Goal: Transaction & Acquisition: Register for event/course

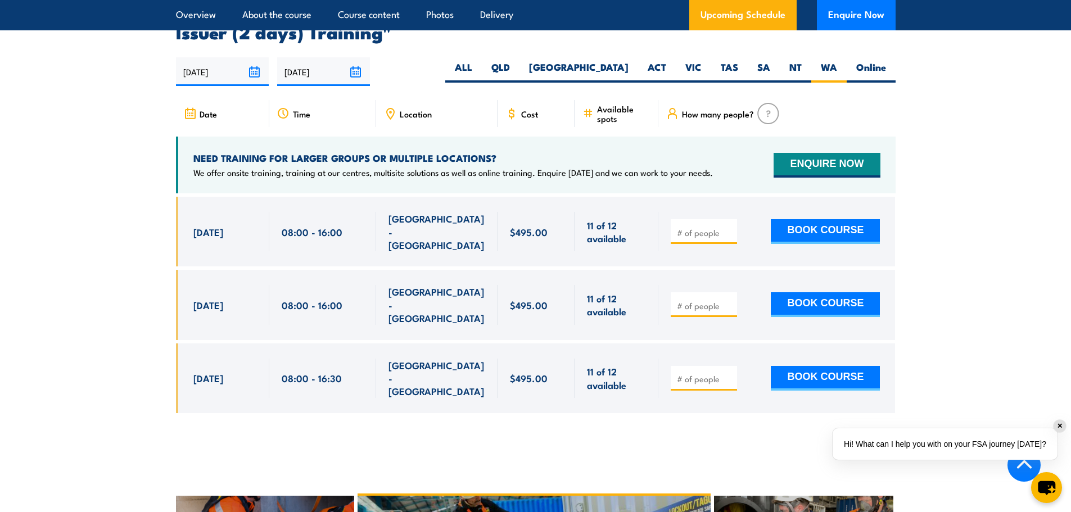
scroll to position [2068, 0]
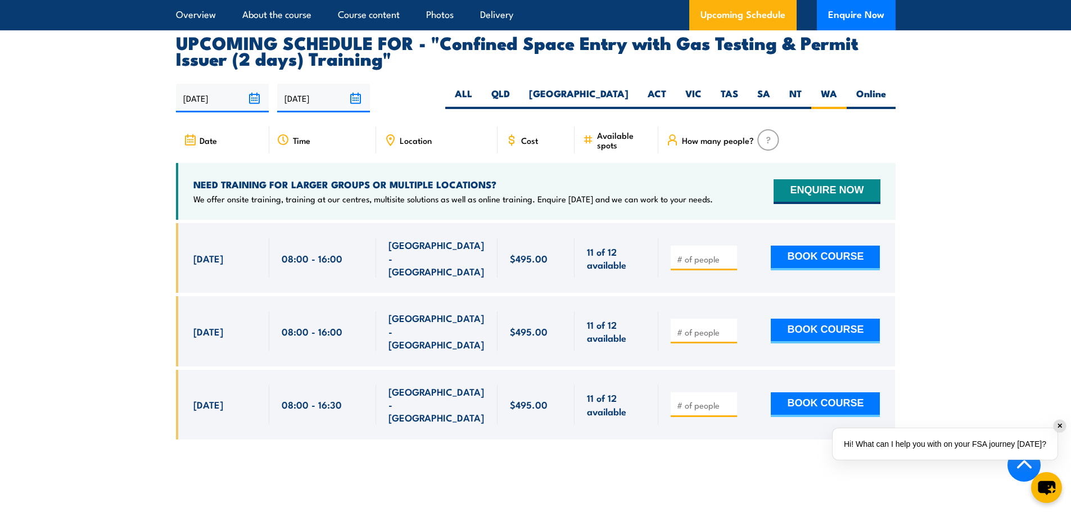
click at [725, 274] on div at bounding box center [776, 258] width 237 height 70
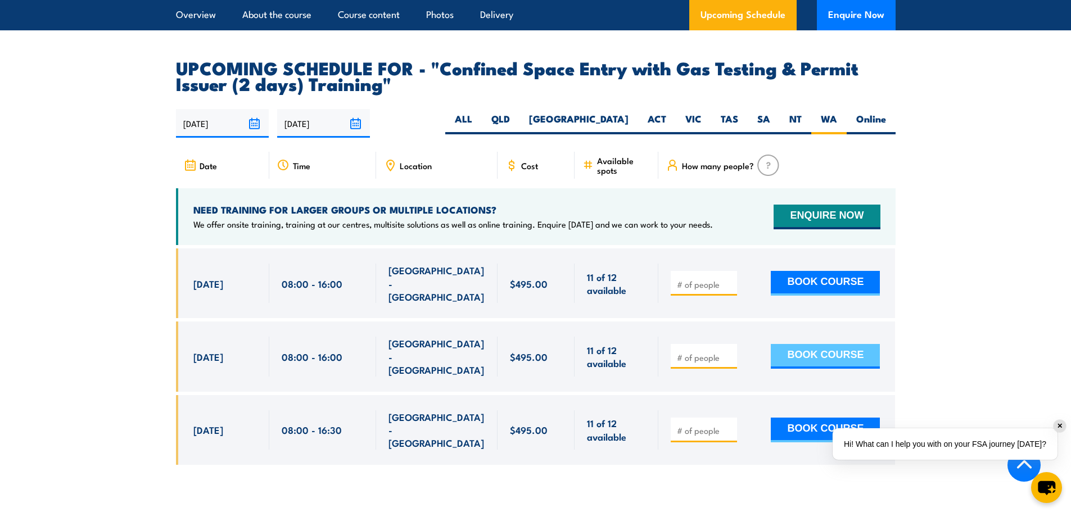
click at [865, 344] on button "BOOK COURSE" at bounding box center [825, 356] width 109 height 25
type input "1"
click at [863, 344] on button "BOOK COURSE" at bounding box center [825, 356] width 109 height 25
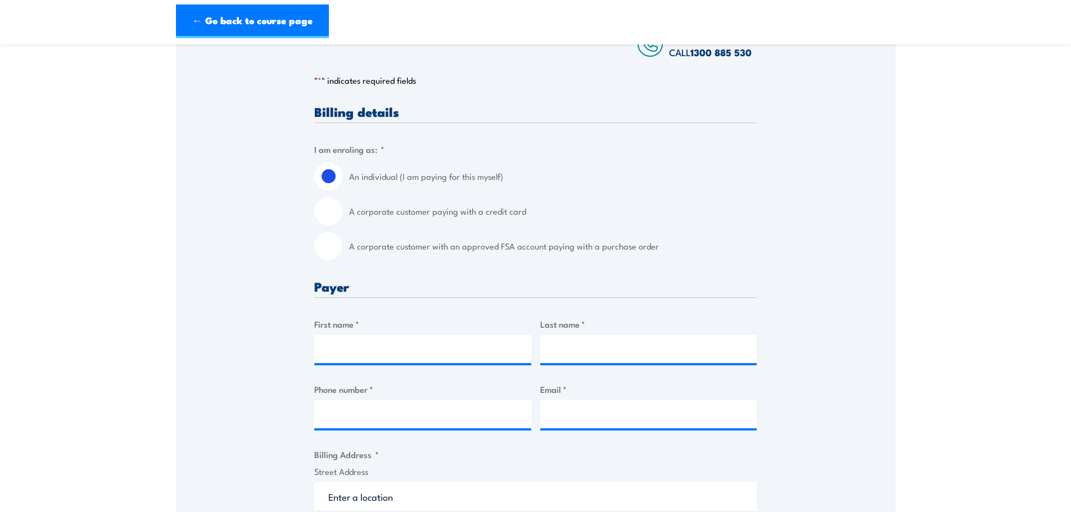
scroll to position [225, 0]
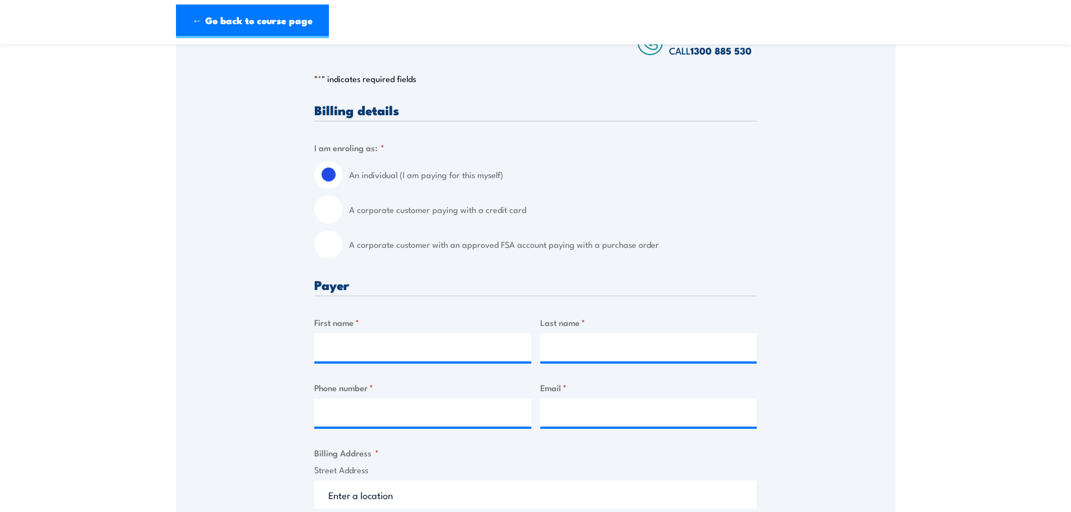
click at [319, 243] on input "A corporate customer with an approved FSA account paying with a purchase order" at bounding box center [328, 244] width 28 height 28
radio input "true"
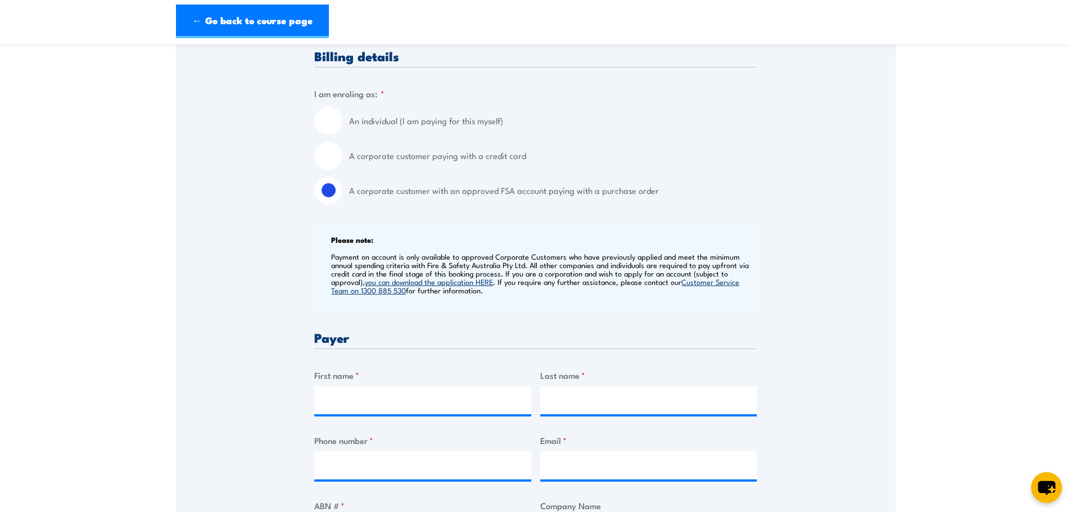
scroll to position [281, 0]
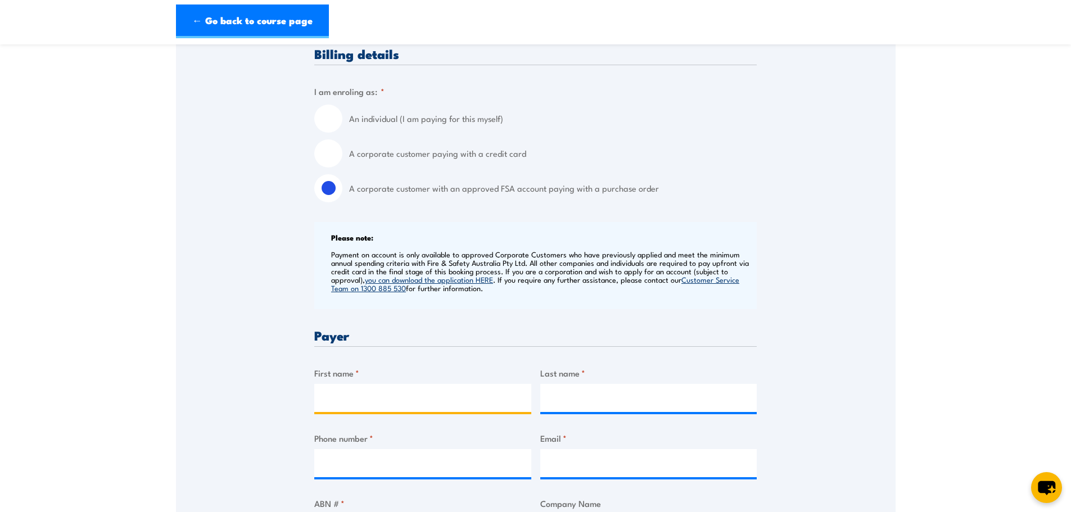
click at [448, 392] on input "First name *" at bounding box center [422, 398] width 217 height 28
type input "Kimberly"
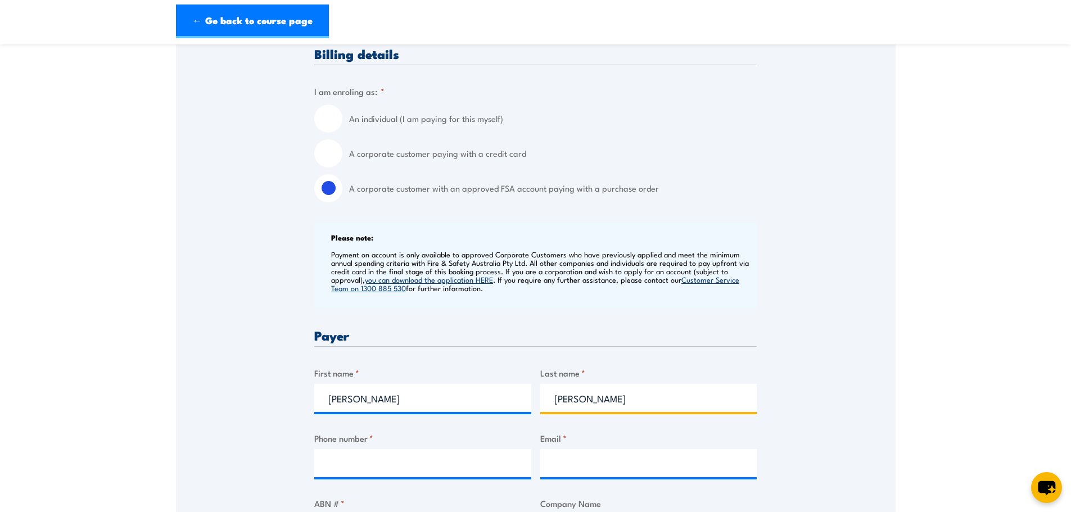
type input "Fajardo"
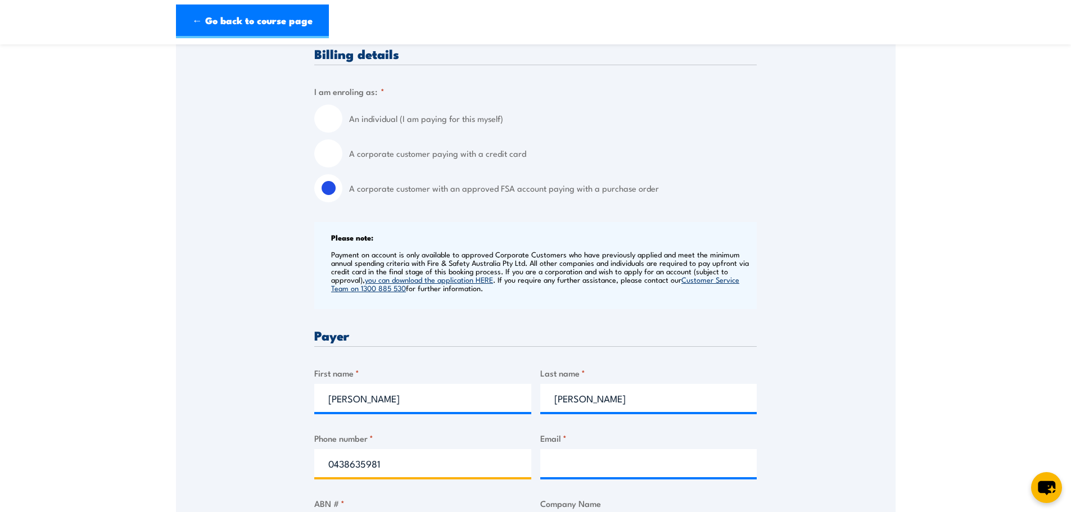
type input "0438635981"
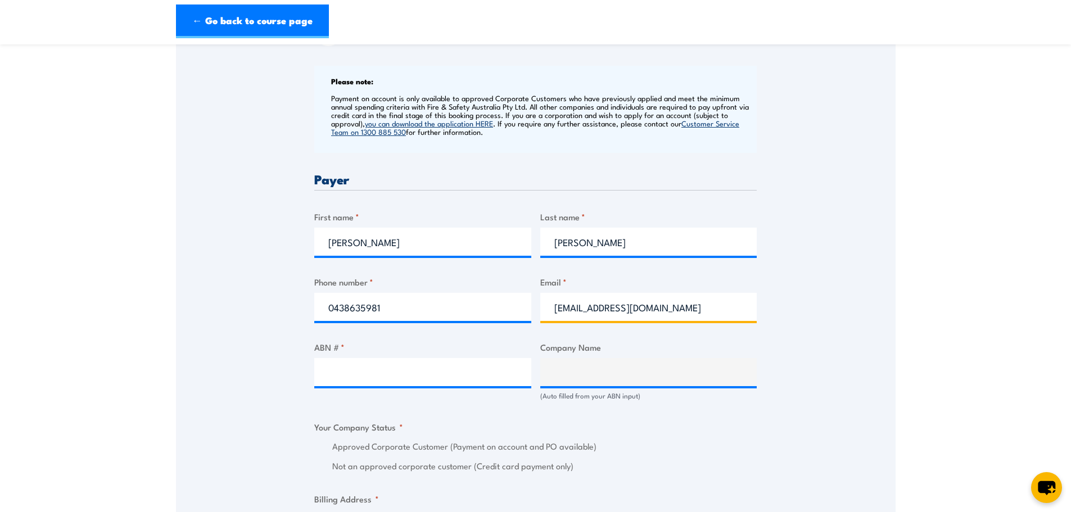
scroll to position [450, 0]
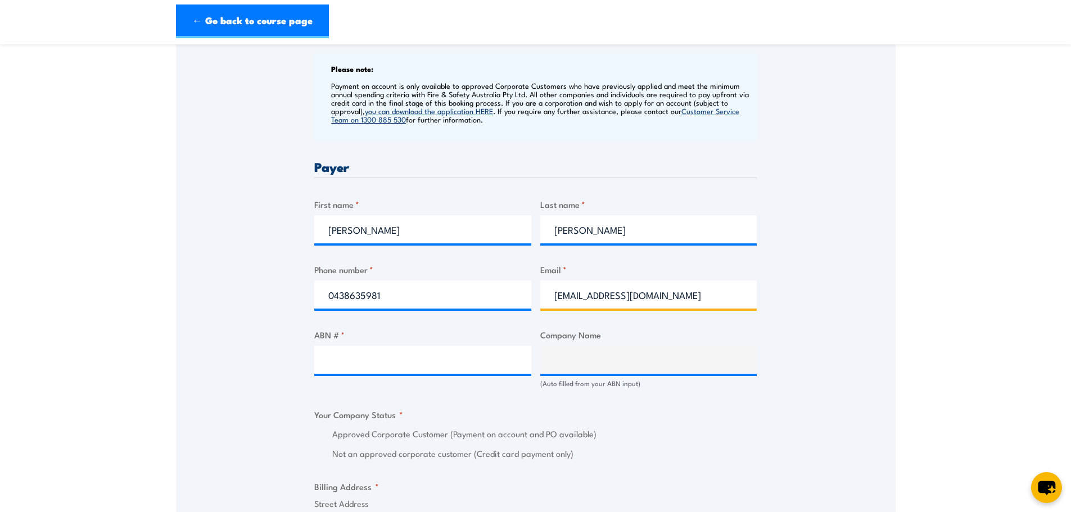
type input "corriginadministration@cbh.com.au"
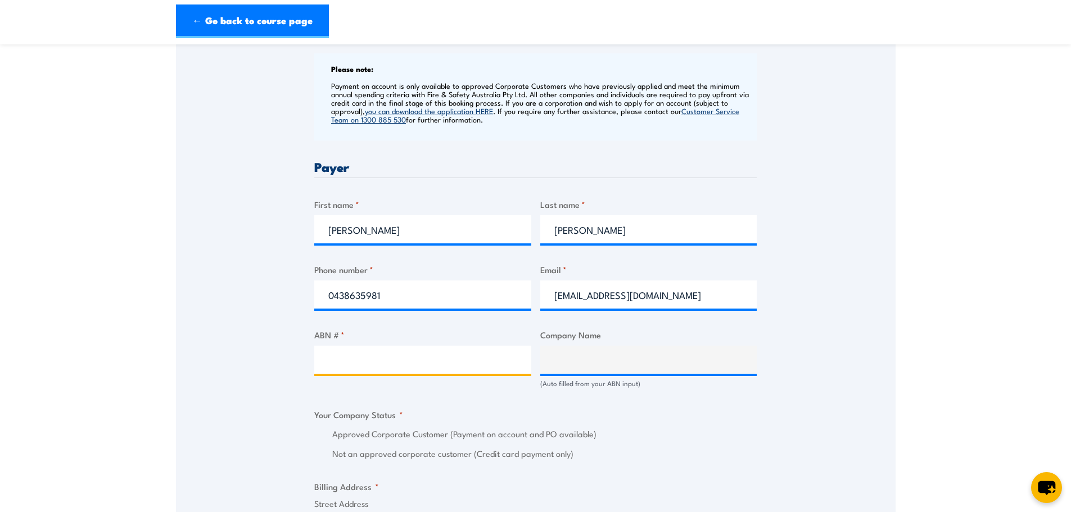
click at [418, 360] on input "ABN # *" at bounding box center [422, 360] width 217 height 28
type input "29256604947"
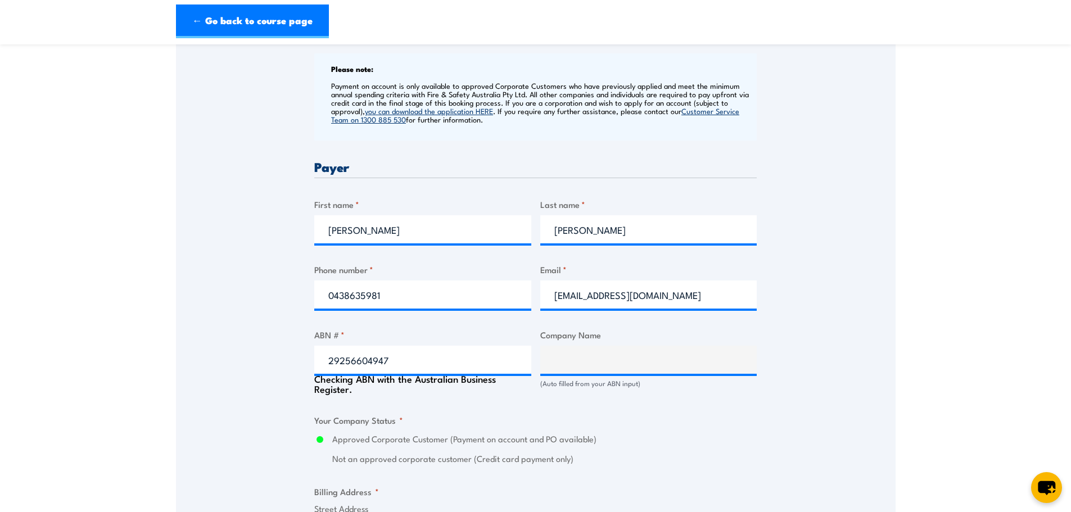
type input "CO-OPERATIVE BULK HANDLING LIMITED"
radio input "true"
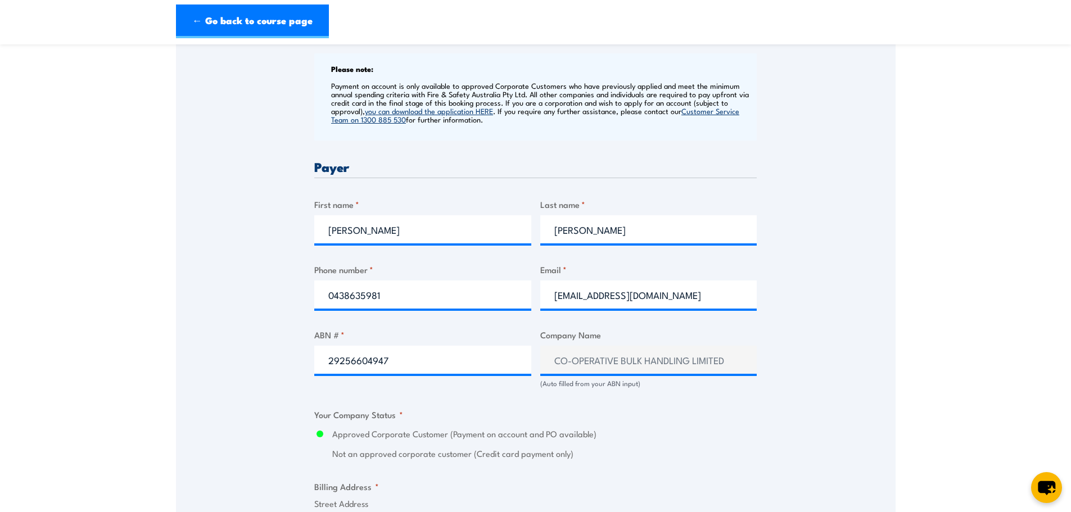
click at [787, 431] on div "Speak to a specialist CALL 1300 885 530 CALL 1300 885 530 " * " indicates requi…" at bounding box center [535, 398] width 719 height 1274
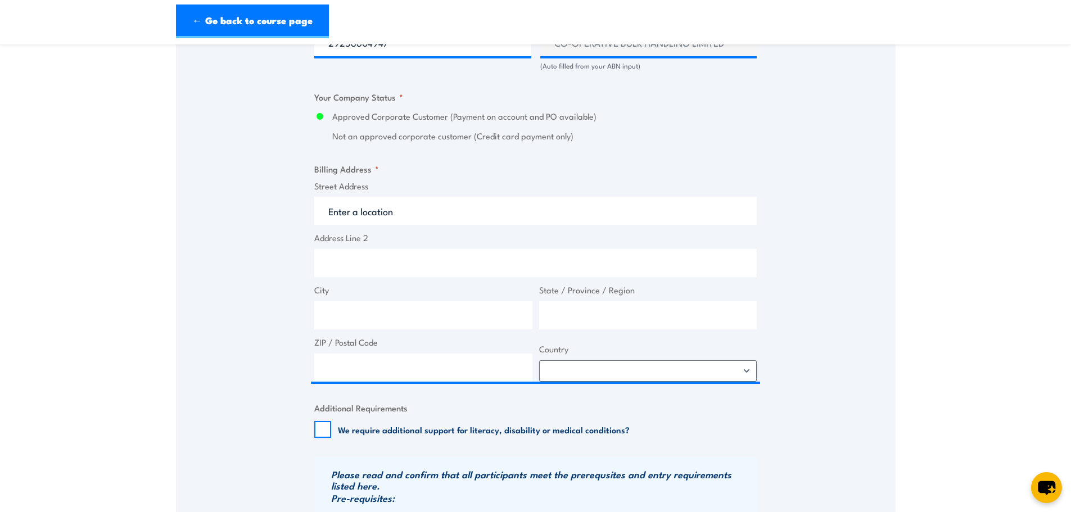
scroll to position [787, 0]
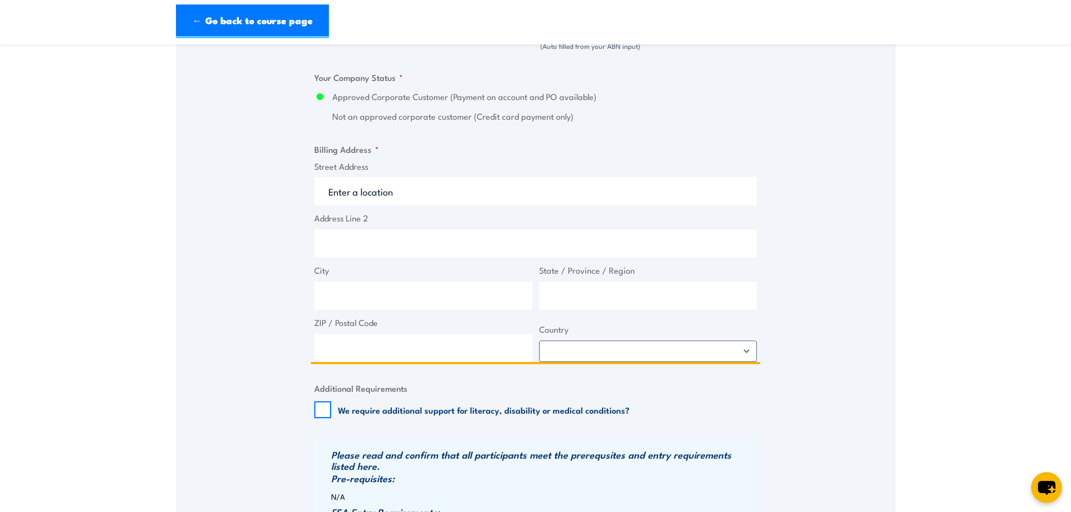
click at [437, 191] on input "Street Address" at bounding box center [535, 191] width 442 height 28
drag, startPoint x: 423, startPoint y: 186, endPoint x: 134, endPoint y: 202, distance: 289.4
click at [142, 199] on section "Confined Space Entry with Gas Testing & Permit Issuer (2 days) Training 08:00 1…" at bounding box center [535, 23] width 1071 height 1508
type input "CBH Corrigin"
click at [392, 252] on input "Address Line 2" at bounding box center [535, 243] width 442 height 28
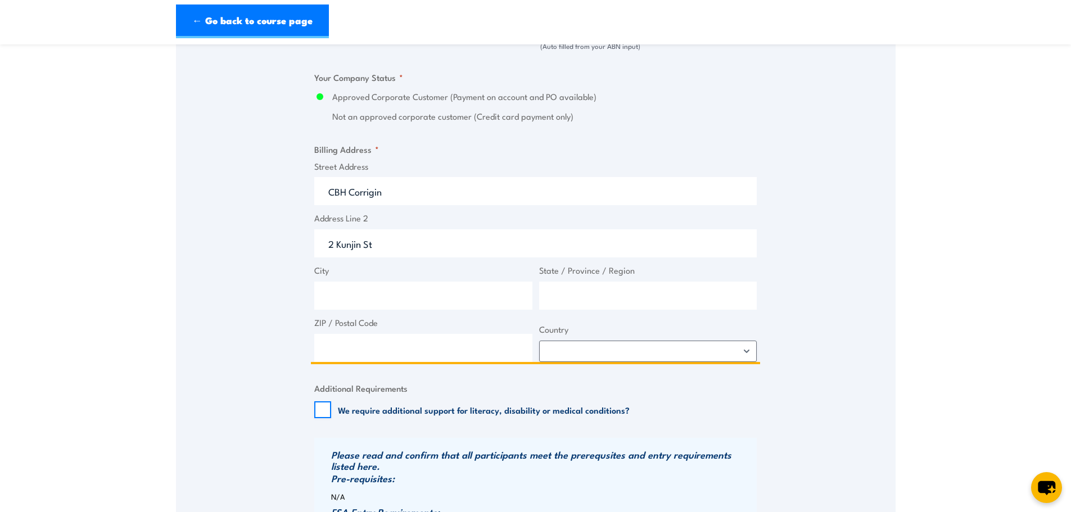
type input "2 Kunjin St"
type input "Corrigin"
type input "WA"
type input "6375"
click at [754, 348] on select "Afghanistan Albania Algeria American Samoa Andorra Angola Anguilla Antarctica A…" at bounding box center [648, 351] width 218 height 21
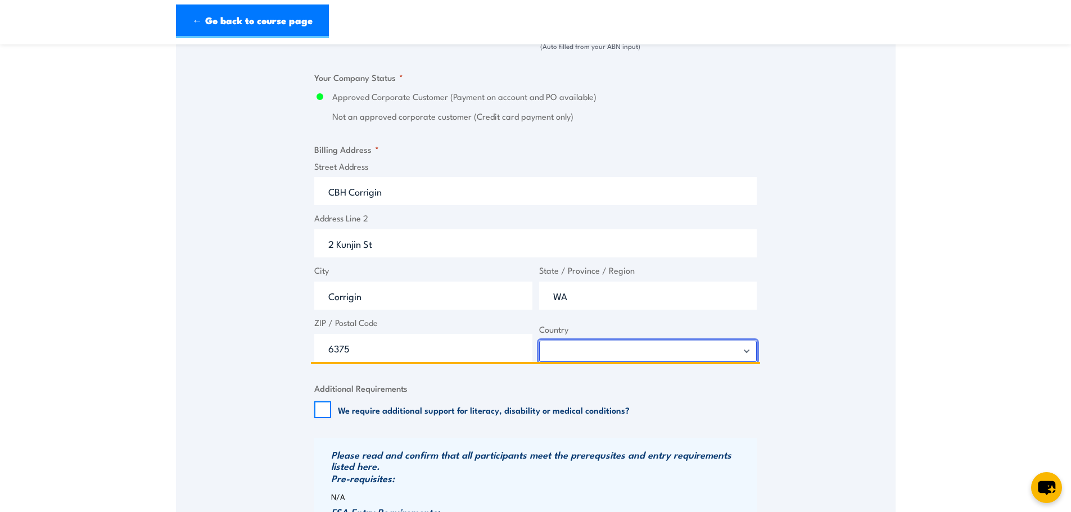
select select "Australia"
click at [539, 341] on select "Afghanistan Albania Algeria American Samoa Andorra Angola Anguilla Antarctica A…" at bounding box center [648, 351] width 218 height 21
click at [431, 384] on fieldset "Additional Requirements We require additional support for literacy, disability …" at bounding box center [535, 400] width 442 height 37
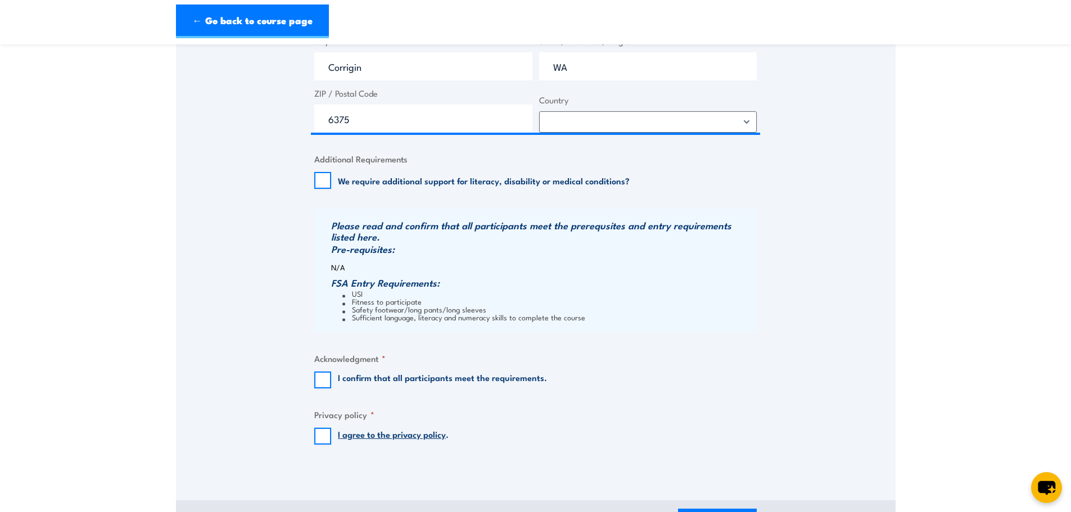
scroll to position [1068, 0]
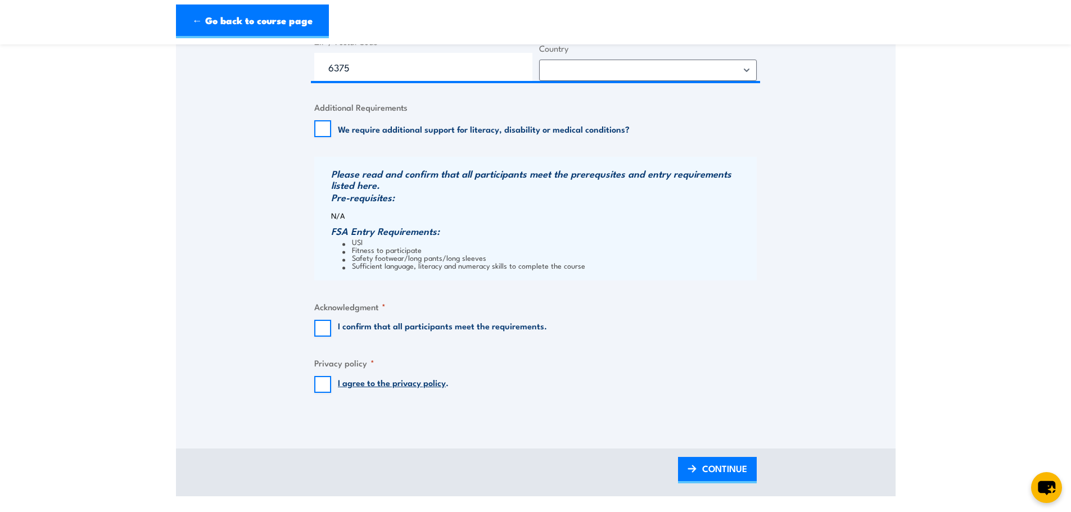
click at [422, 327] on label "I confirm that all participants meet the requirements." at bounding box center [442, 328] width 209 height 17
click at [331, 327] on input "I confirm that all participants meet the requirements." at bounding box center [322, 328] width 17 height 17
checkbox input "true"
click at [333, 385] on div "I agree to the privacy policy ." at bounding box center [381, 384] width 134 height 17
click at [316, 381] on input "I agree to the privacy policy ." at bounding box center [322, 384] width 17 height 17
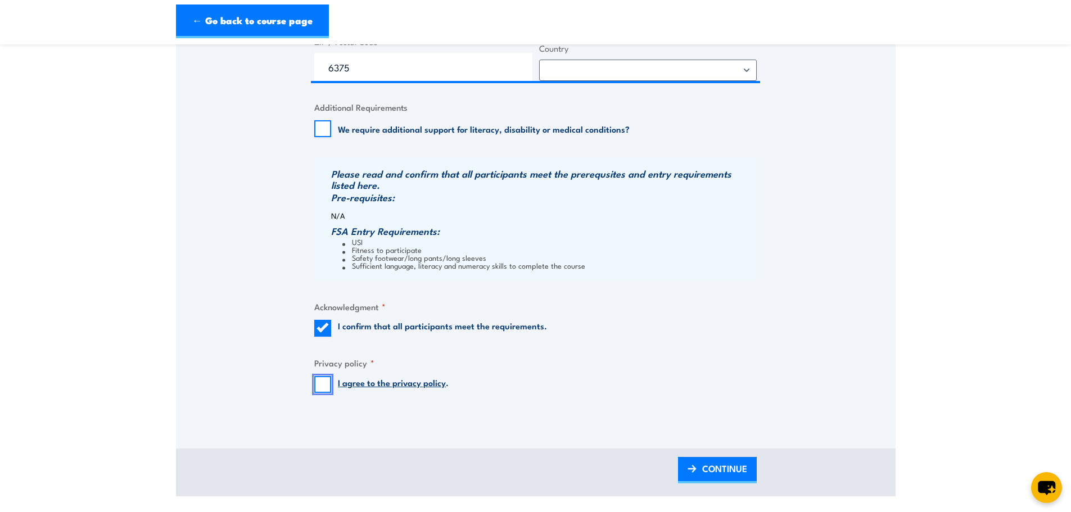
checkbox input "true"
click at [741, 466] on span "CONTINUE" at bounding box center [724, 469] width 45 height 30
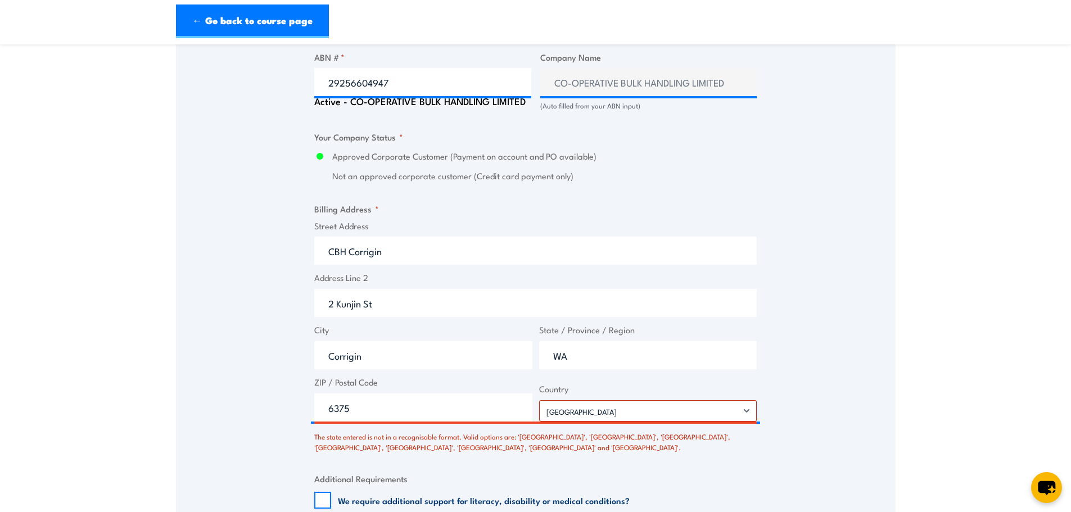
scroll to position [842, 0]
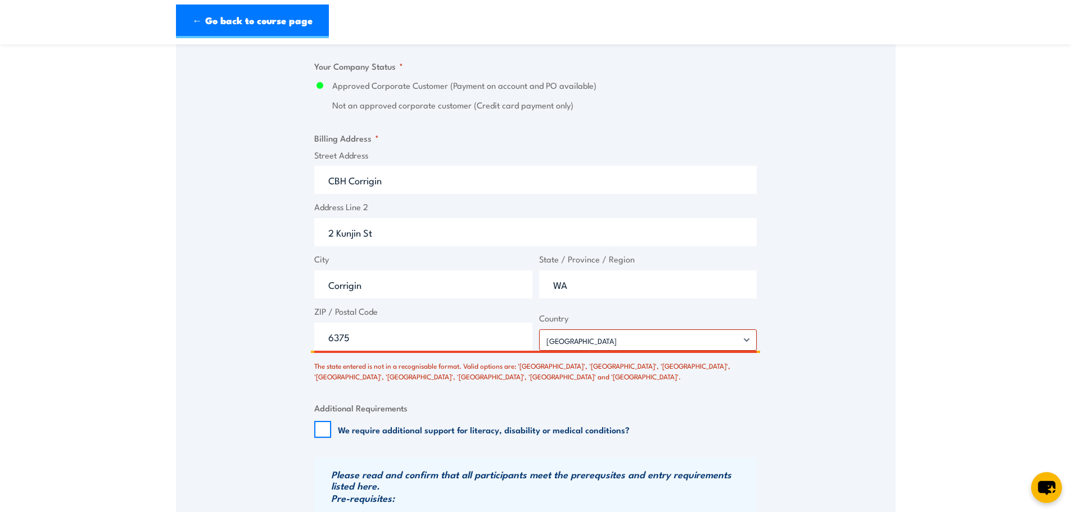
drag, startPoint x: 615, startPoint y: 278, endPoint x: 611, endPoint y: 283, distance: 6.0
click at [614, 280] on input "WA" at bounding box center [648, 284] width 218 height 28
type input "Western Australia"
click at [839, 335] on div "Speak to a specialist CALL 1300 885 530 CALL 1300 885 530 There was a problem w…" at bounding box center [535, 43] width 719 height 1349
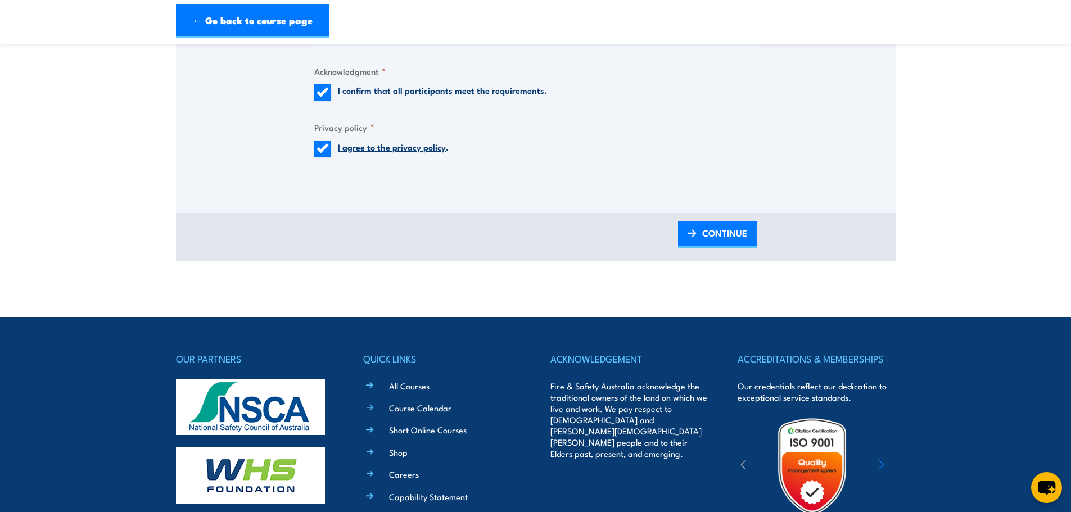
scroll to position [1404, 0]
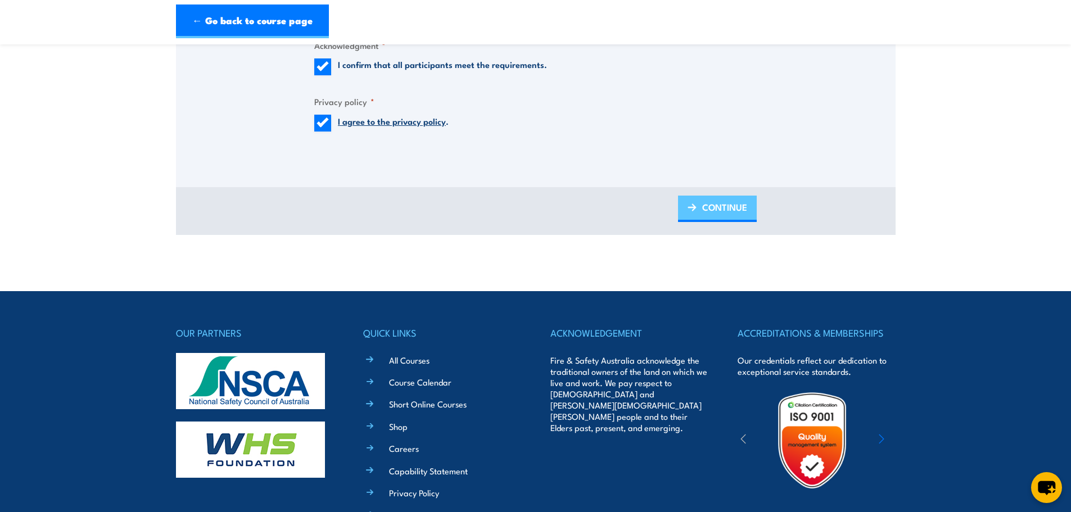
click at [735, 209] on span "CONTINUE" at bounding box center [724, 207] width 45 height 30
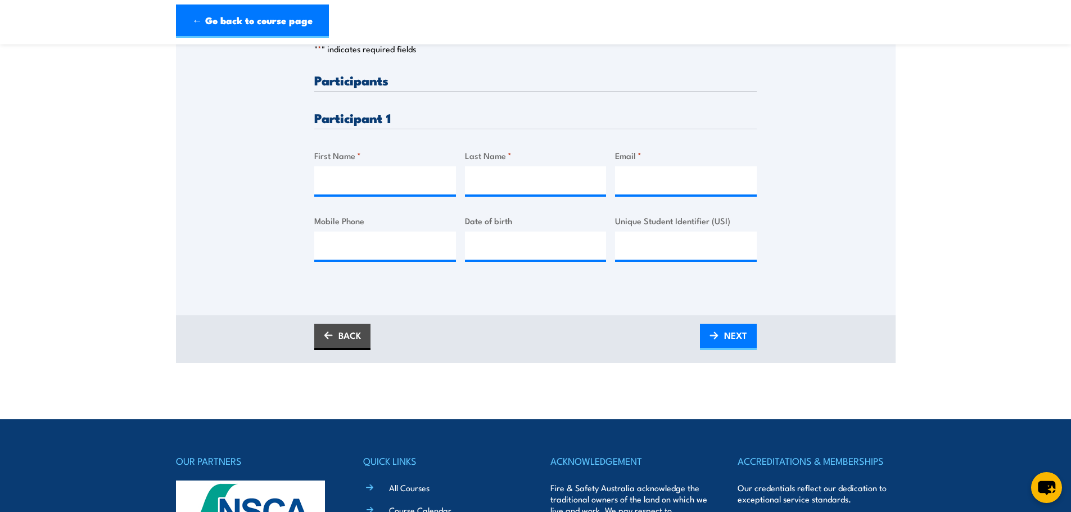
scroll to position [225, 0]
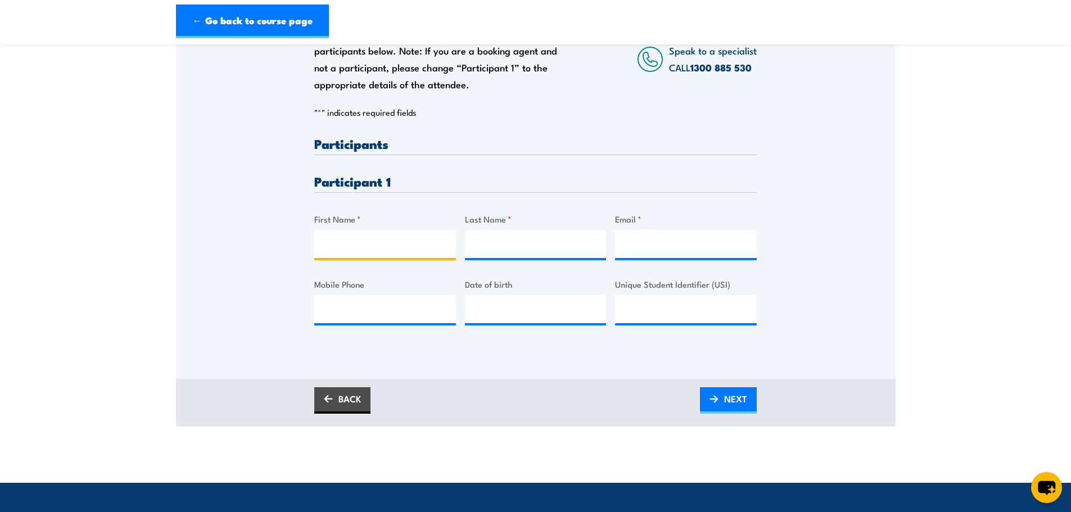
click at [391, 251] on input "First Name *" at bounding box center [385, 244] width 142 height 28
type input "Ella"
type input "Hann"
click at [672, 247] on input "Email *" at bounding box center [686, 244] width 142 height 28
paste input "ellahann09@outlook.com"
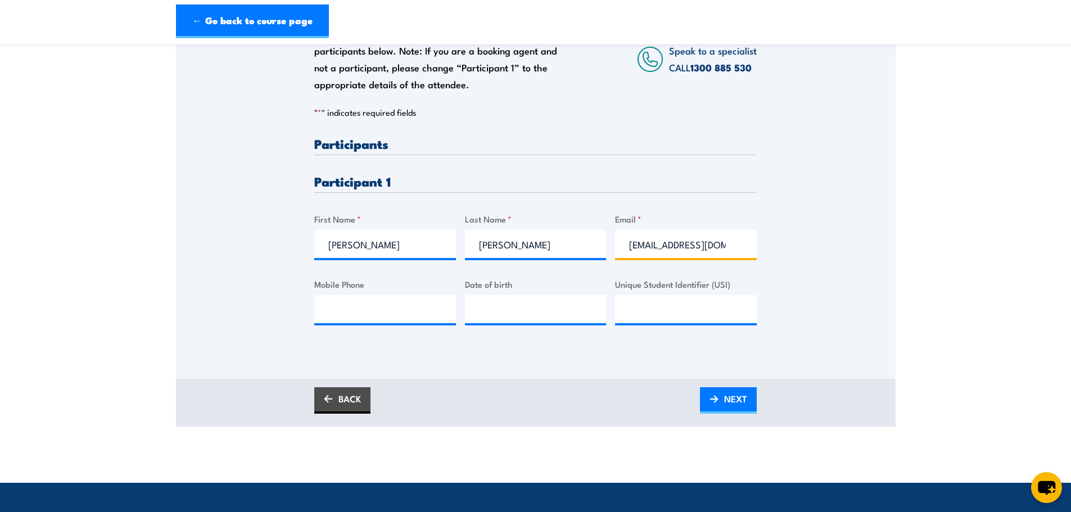
scroll to position [0, 11]
type input "ellahann09@outlook.com"
click at [311, 314] on div "Please provide names and contact details for each of the participants below. No…" at bounding box center [535, 166] width 719 height 361
drag, startPoint x: 319, startPoint y: 313, endPoint x: 318, endPoint y: 225, distance: 87.1
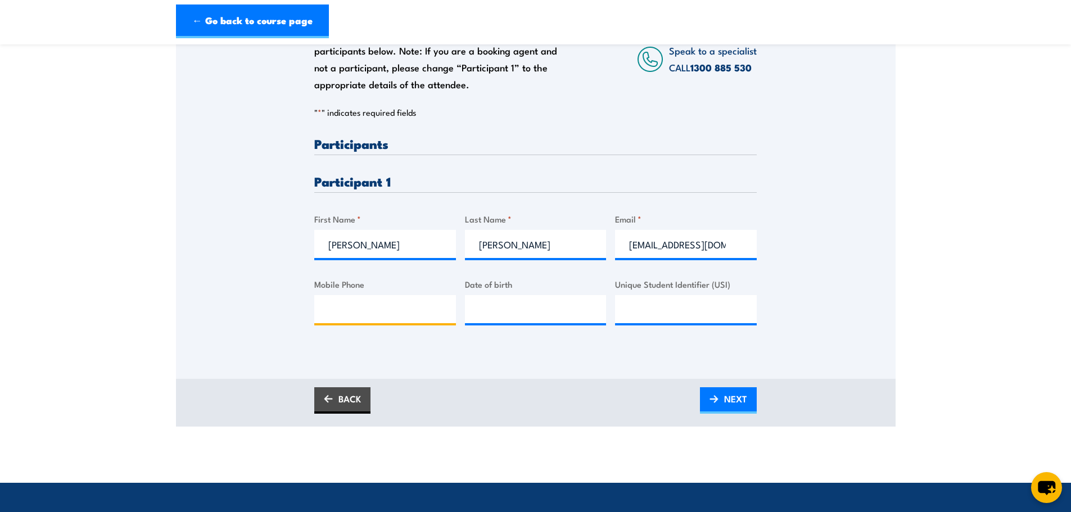
click at [319, 312] on input "Mobile Phone" at bounding box center [385, 309] width 142 height 28
type input "0488287751"
click at [515, 301] on input "__/__/____" at bounding box center [536, 309] width 142 height 28
type input "14/09/2005"
click at [672, 305] on input "Unique Student Identifier (USI)" at bounding box center [686, 309] width 142 height 28
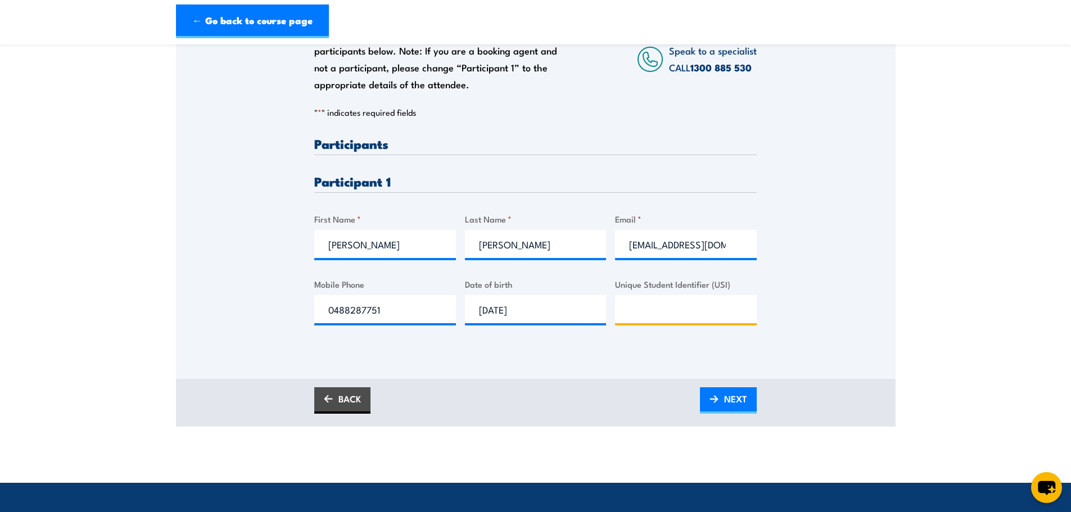
click at [709, 307] on input "Unique Student Identifier (USI)" at bounding box center [686, 309] width 142 height 28
paste input "BCZRXF8RJ4"
type input "BCZRXF8RJ4"
click at [717, 404] on link "NEXT" at bounding box center [728, 400] width 57 height 26
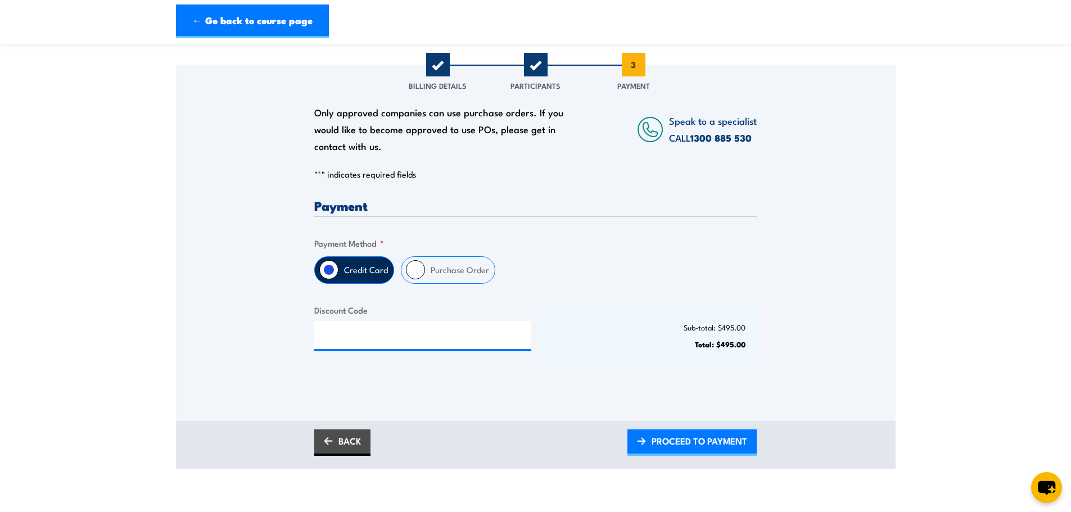
scroll to position [169, 0]
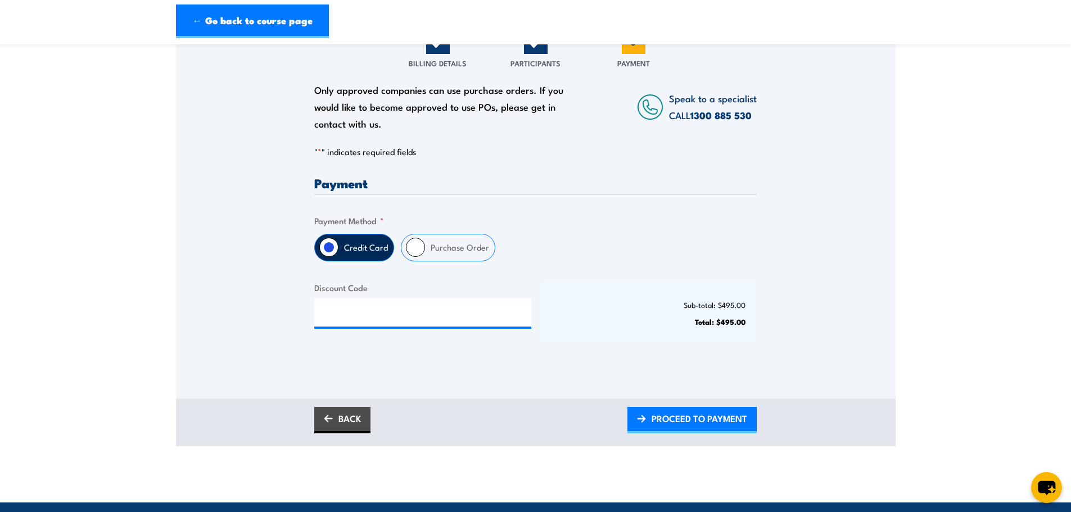
click at [468, 255] on label "Purchase Order" at bounding box center [460, 247] width 70 height 26
click at [425, 255] on input "Purchase Order" at bounding box center [415, 247] width 19 height 19
radio input "true"
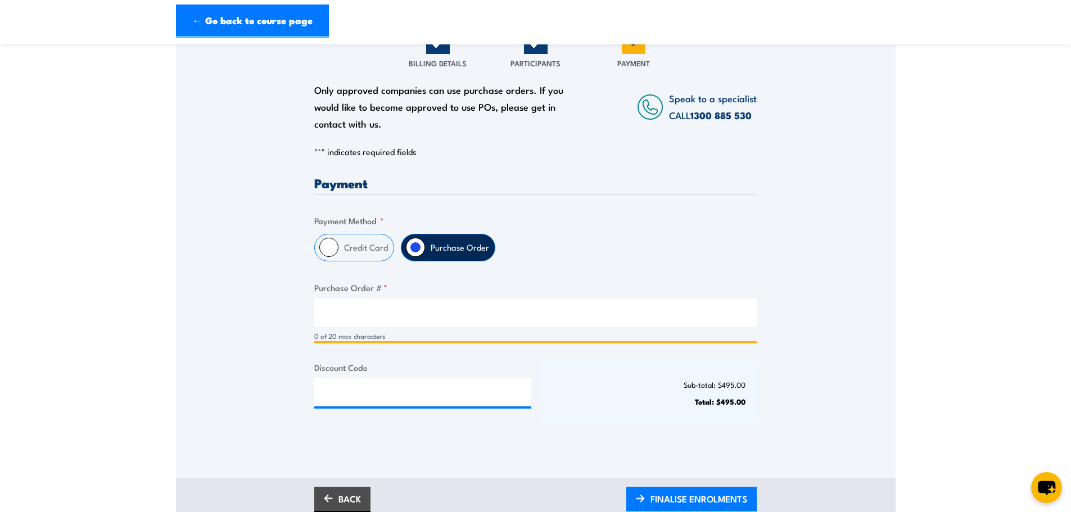
click at [394, 320] on input "Purchase Order # *" at bounding box center [535, 312] width 442 height 28
paste input "4900004679"
type input "4900004679"
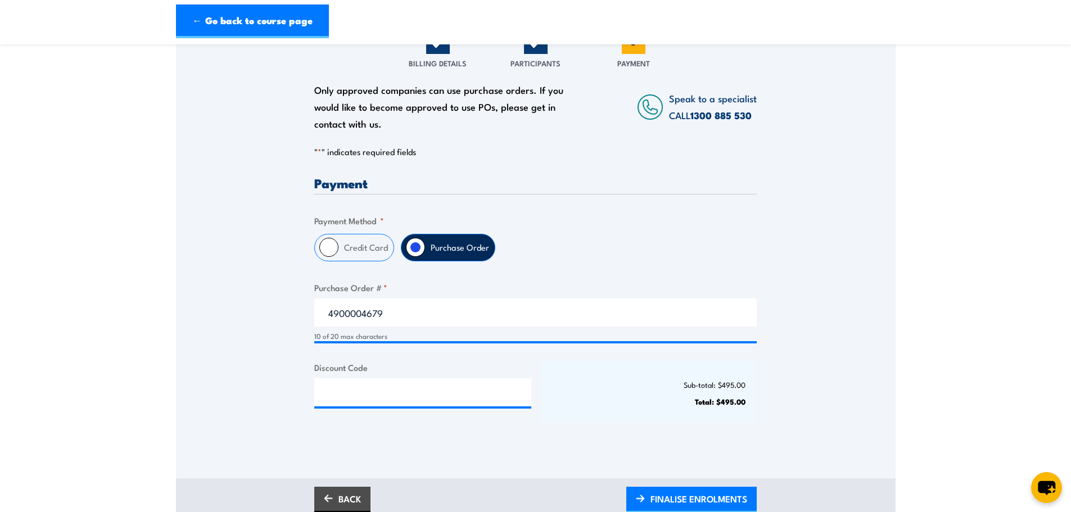
click at [665, 424] on div "Payment Only approved companies can use purchase orders. If you would like to b…" at bounding box center [535, 309] width 442 height 266
click at [701, 492] on span "FINALISE ENROLMENTS" at bounding box center [698, 499] width 97 height 30
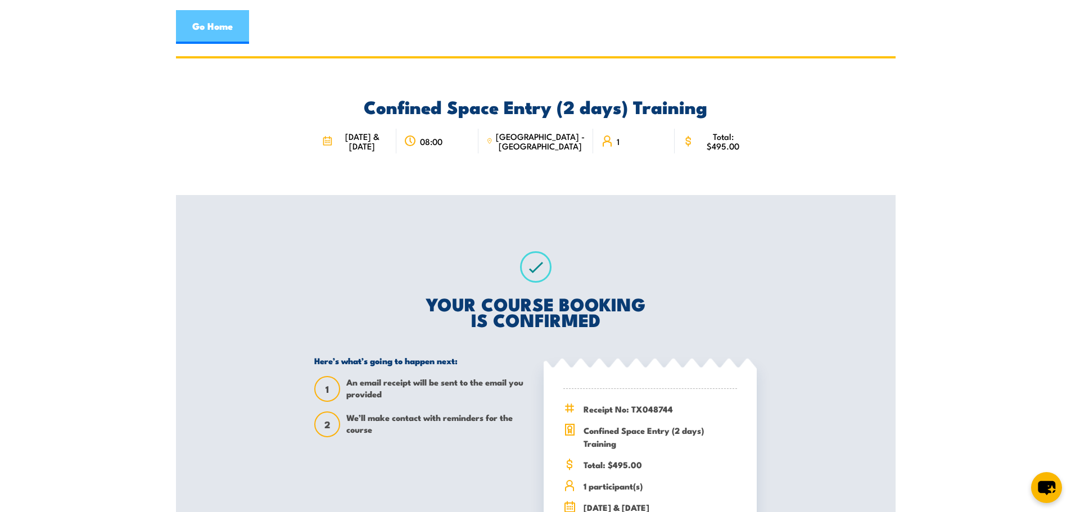
click at [215, 28] on link "Go Home" at bounding box center [212, 27] width 73 height 34
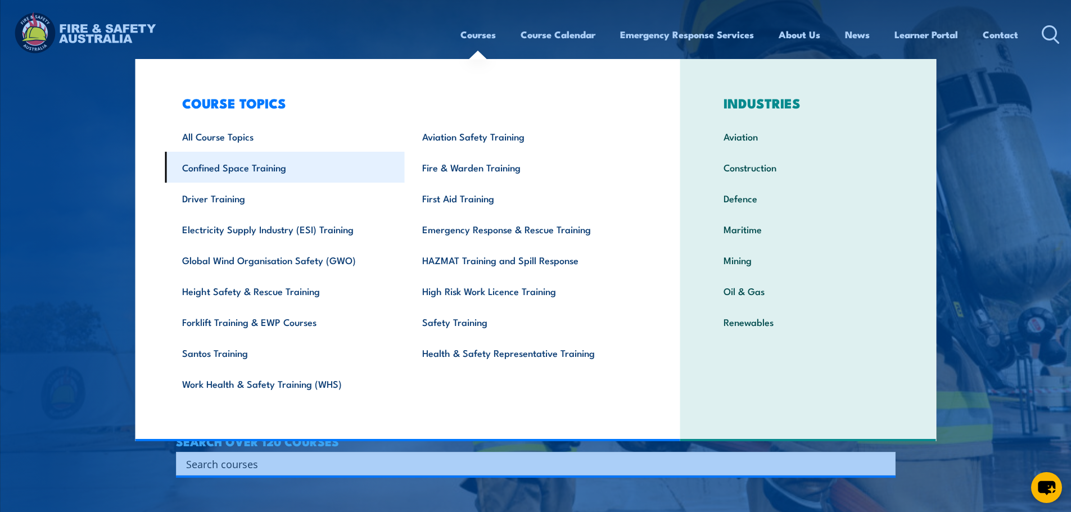
click at [253, 166] on link "Confined Space Training" at bounding box center [285, 167] width 240 height 31
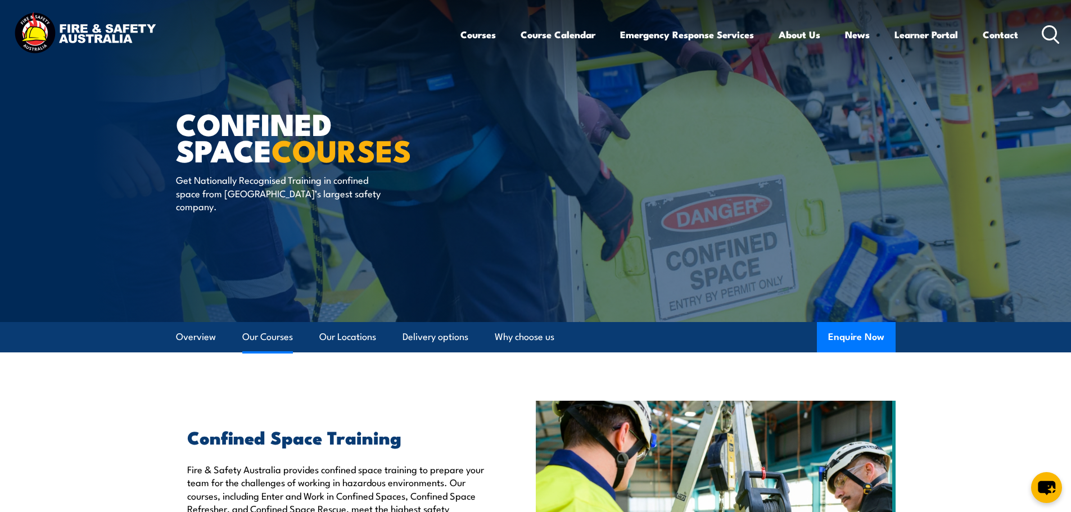
click at [264, 328] on link "Our Courses" at bounding box center [267, 337] width 51 height 30
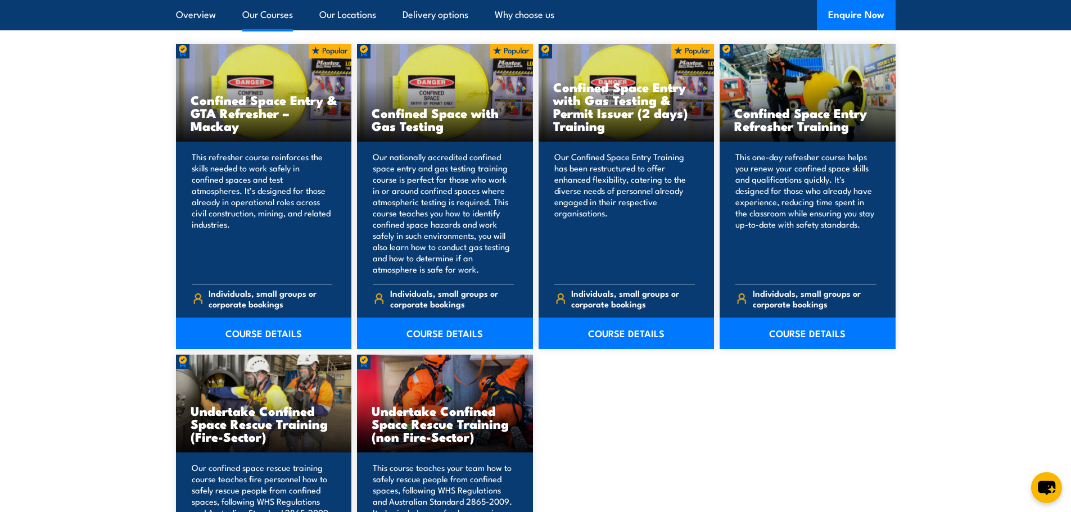
scroll to position [909, 0]
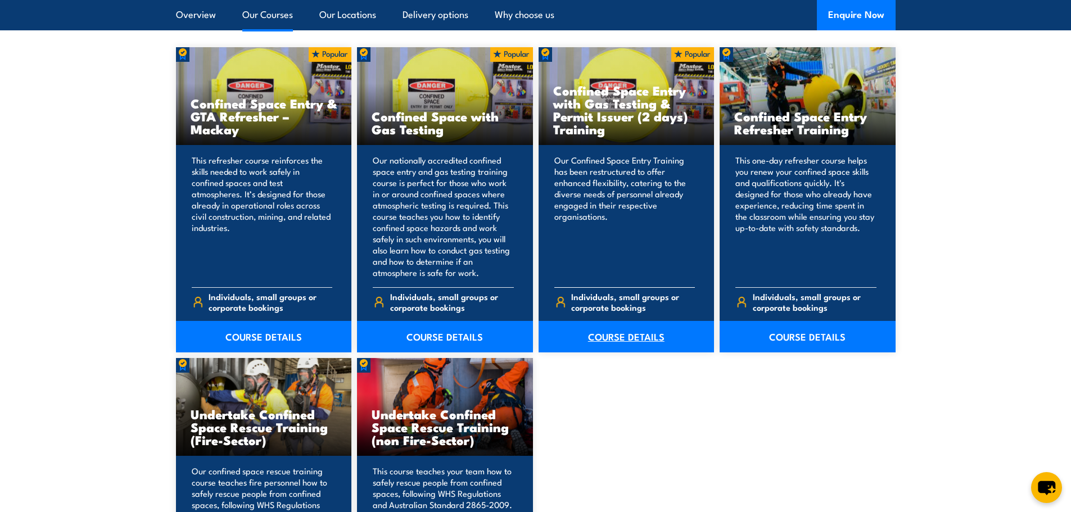
click at [655, 345] on link "COURSE DETAILS" at bounding box center [626, 336] width 176 height 31
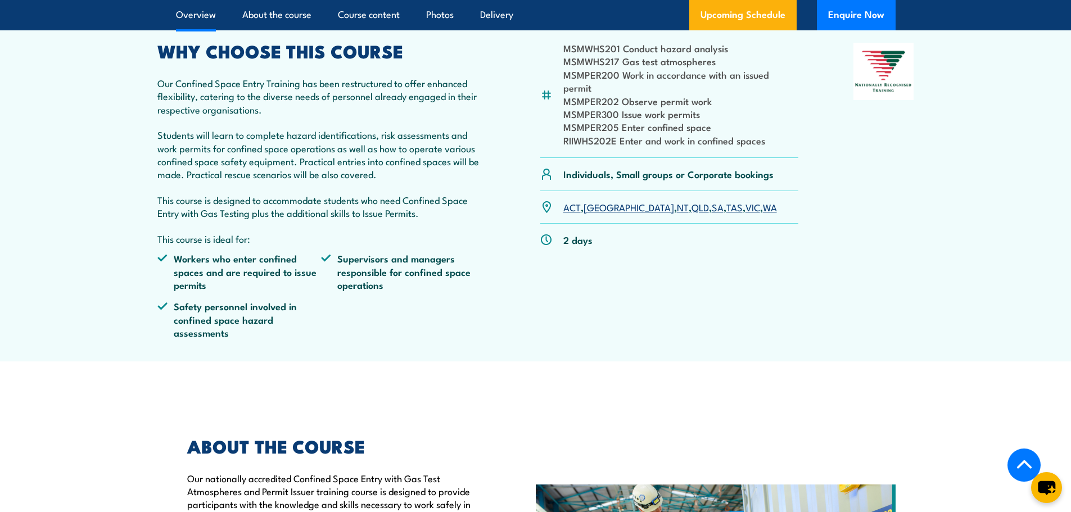
scroll to position [337, 0]
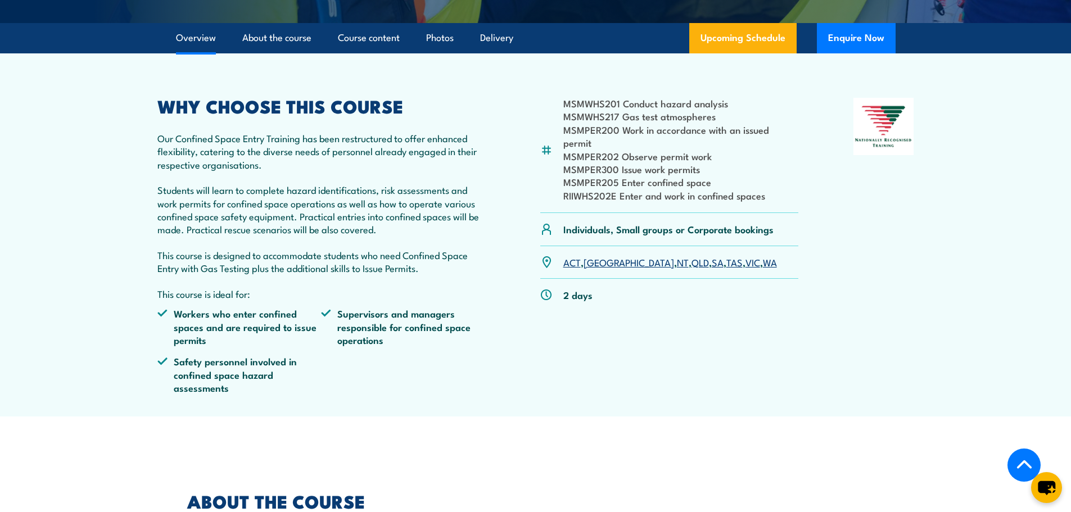
click at [763, 266] on link "WA" at bounding box center [770, 261] width 14 height 13
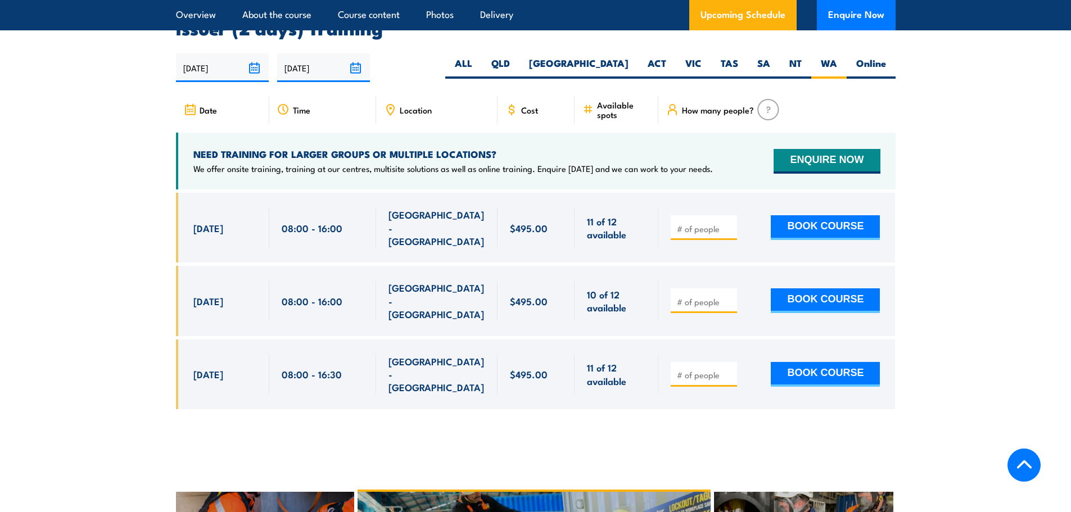
scroll to position [2068, 0]
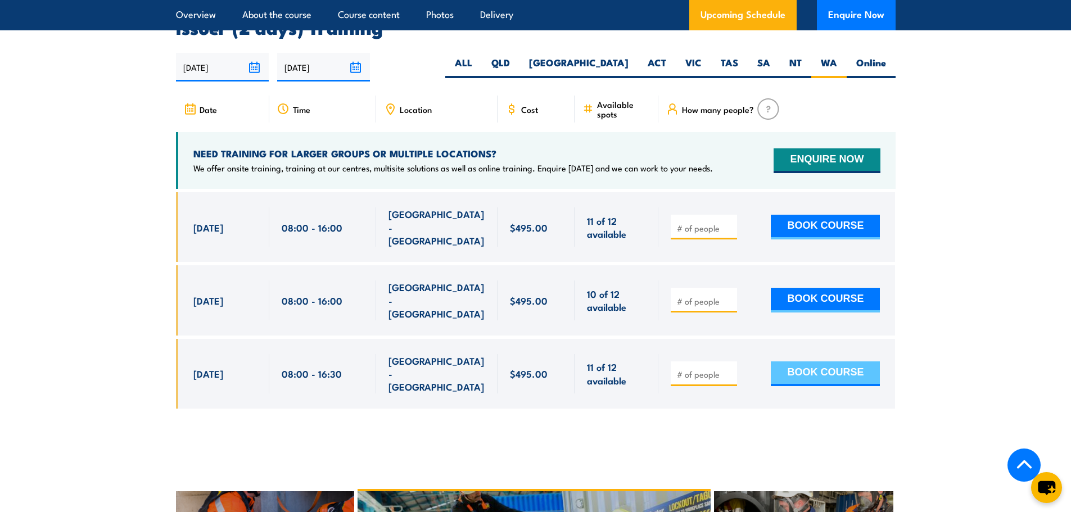
click at [820, 361] on button "BOOK COURSE" at bounding box center [825, 373] width 109 height 25
type input "1"
click at [820, 361] on button "BOOK COURSE" at bounding box center [825, 373] width 109 height 25
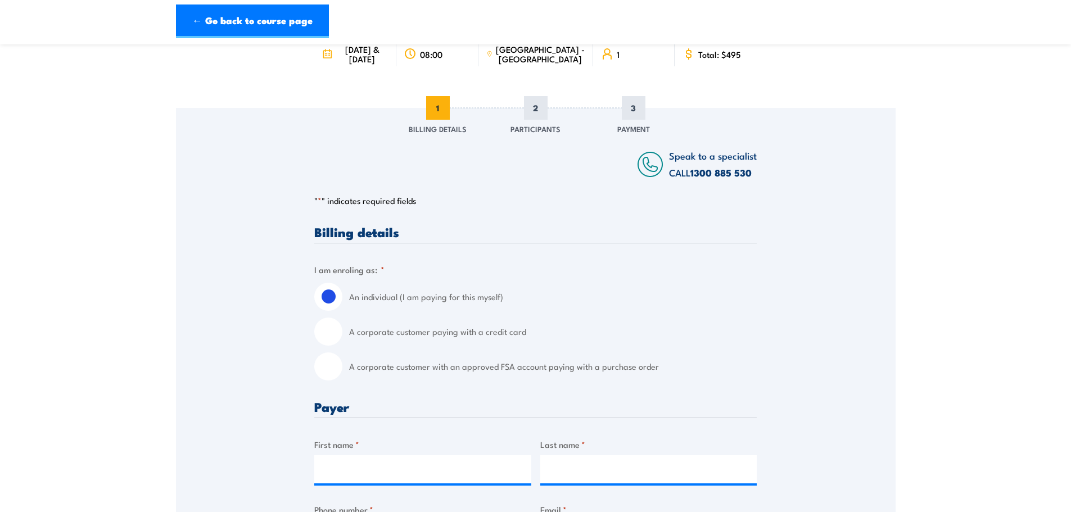
scroll to position [112, 0]
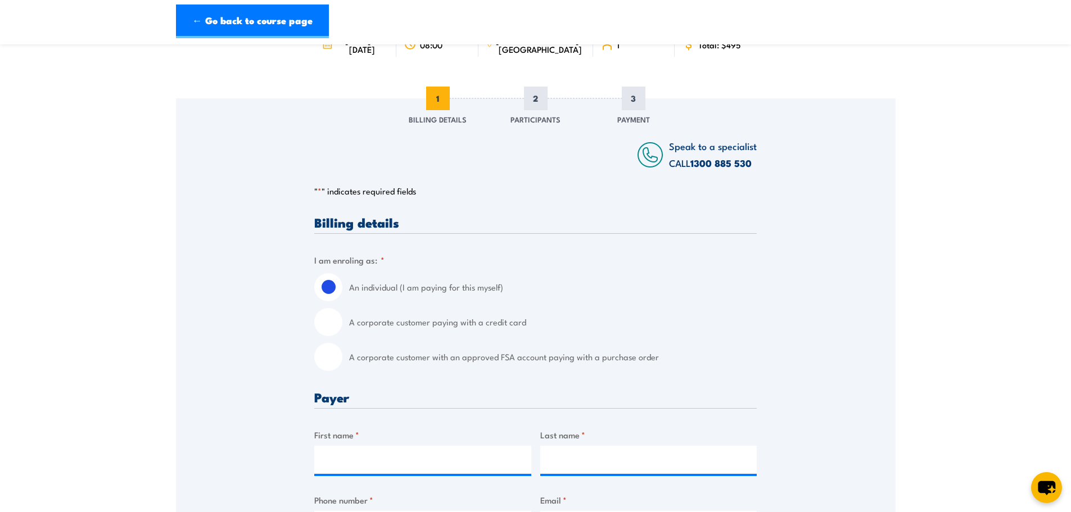
click at [381, 369] on label "A corporate customer with an approved FSA account paying with a purchase order" at bounding box center [553, 357] width 408 height 28
click at [342, 369] on input "A corporate customer with an approved FSA account paying with a purchase order" at bounding box center [328, 357] width 28 height 28
radio input "true"
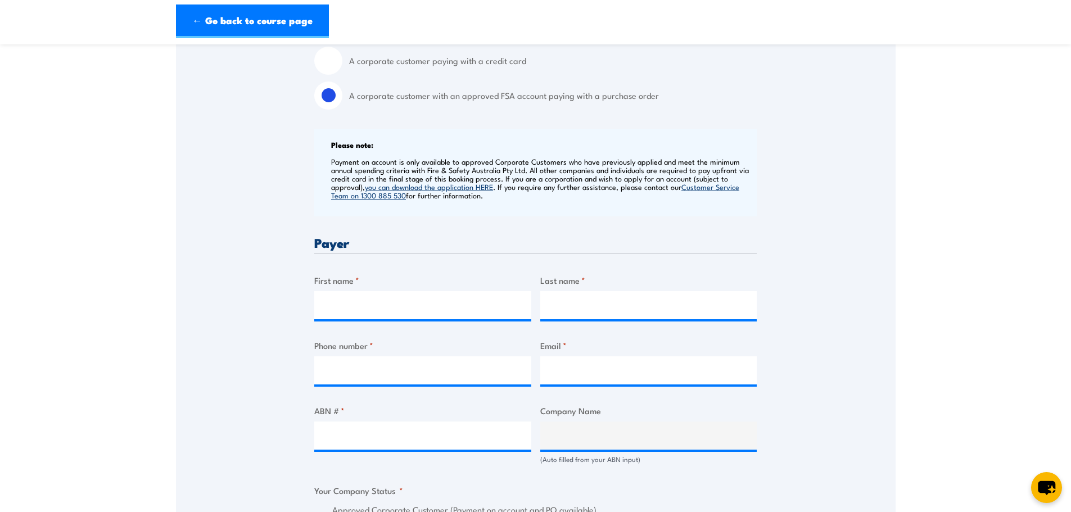
scroll to position [393, 0]
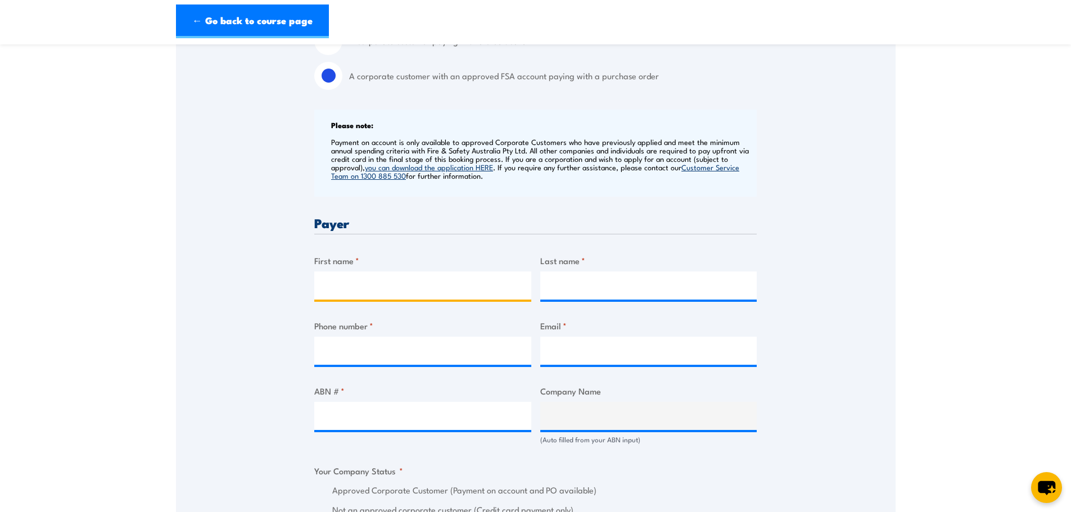
click at [373, 298] on input "First name *" at bounding box center [422, 285] width 217 height 28
type input "Kimberly"
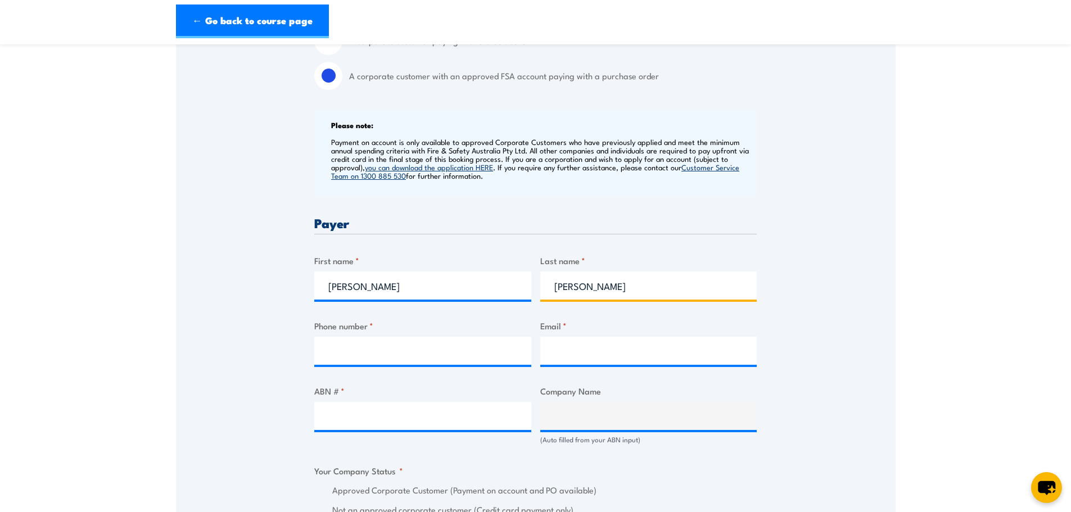
type input "Fajardo"
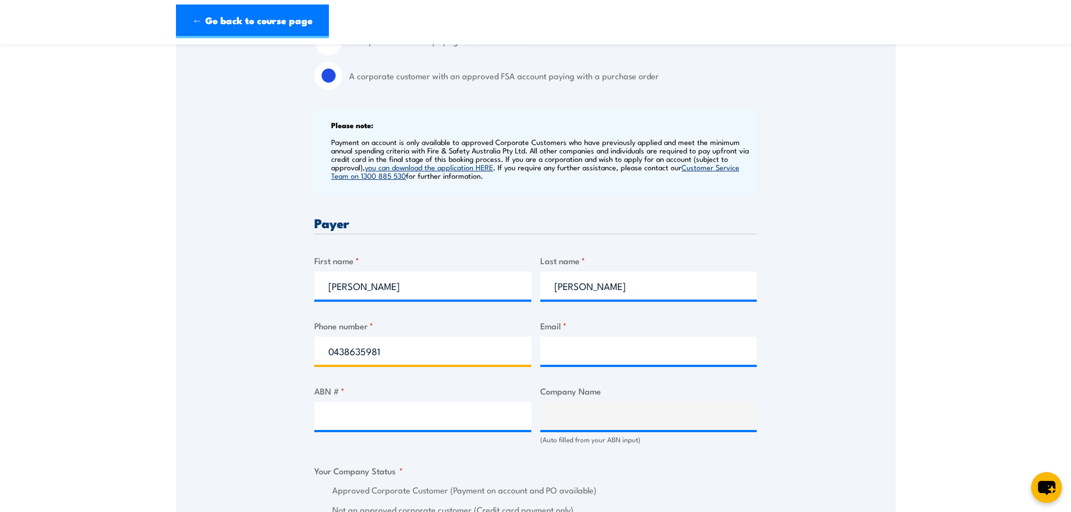
type input "0438635981"
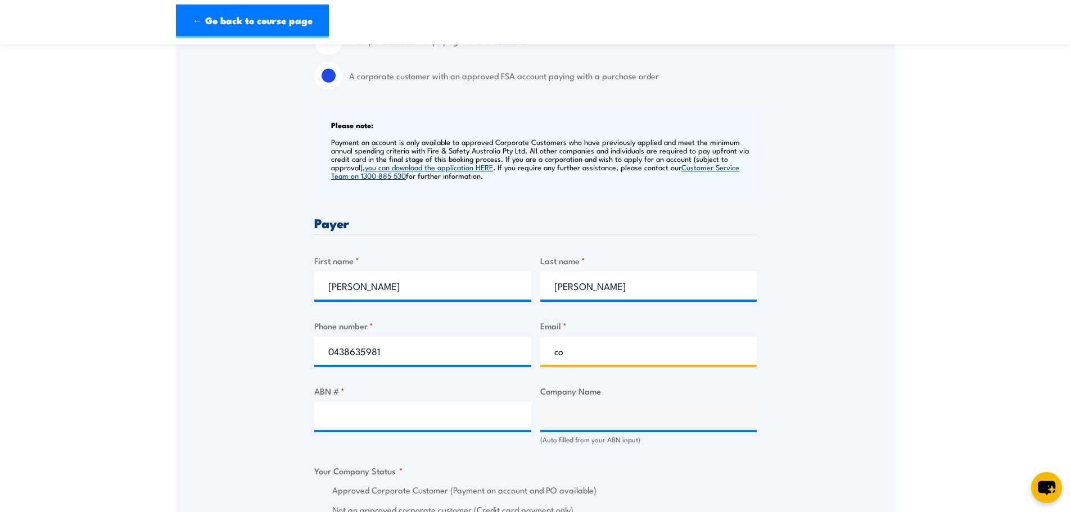
type input "c"
type input "corriginadministration@cbh.com.au"
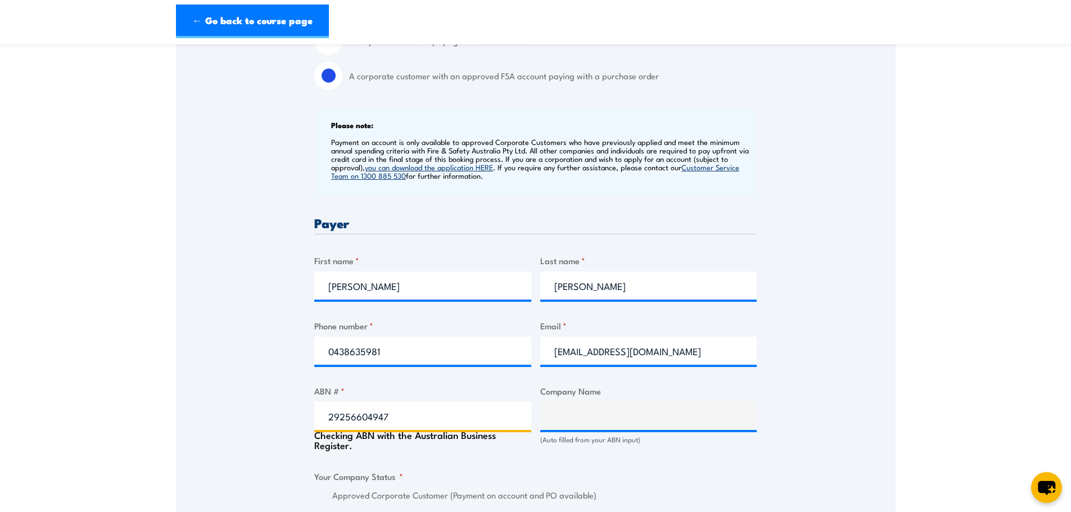
type input "29256604947"
click at [736, 445] on div "(Auto filled from your ABN input)" at bounding box center [648, 439] width 217 height 11
type input "CO-OPERATIVE BULK HANDLING LIMITED"
radio input "true"
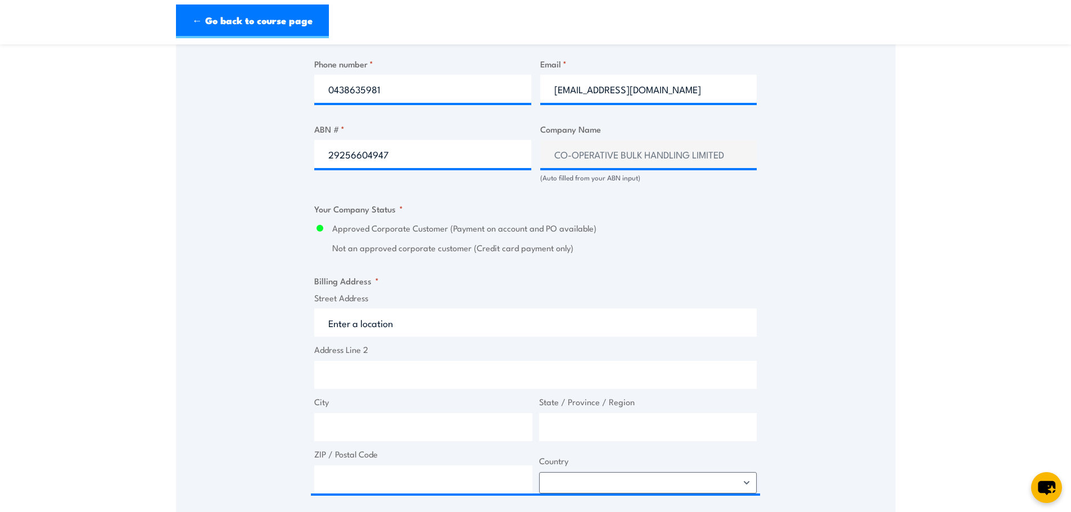
scroll to position [674, 0]
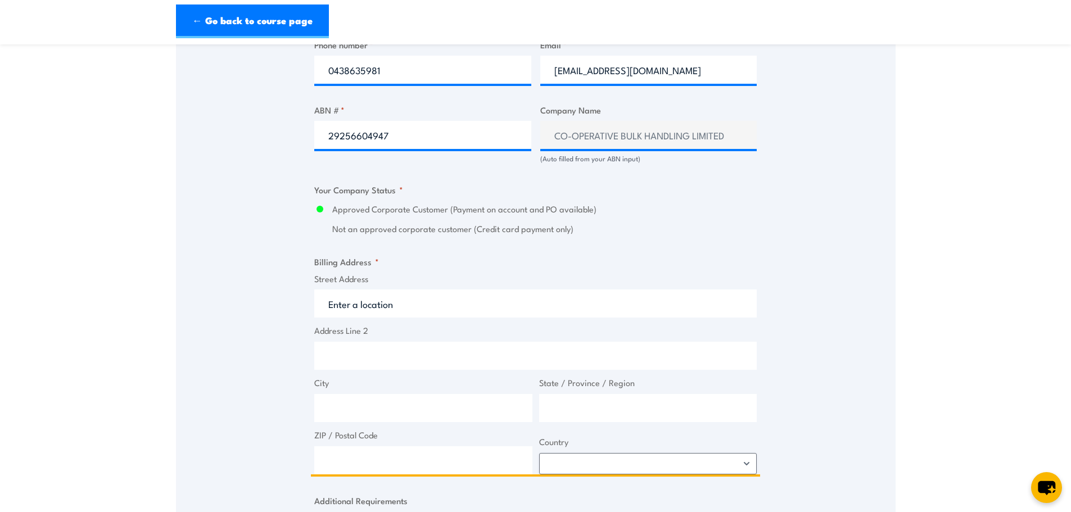
click at [387, 314] on input "Street Address" at bounding box center [535, 303] width 442 height 28
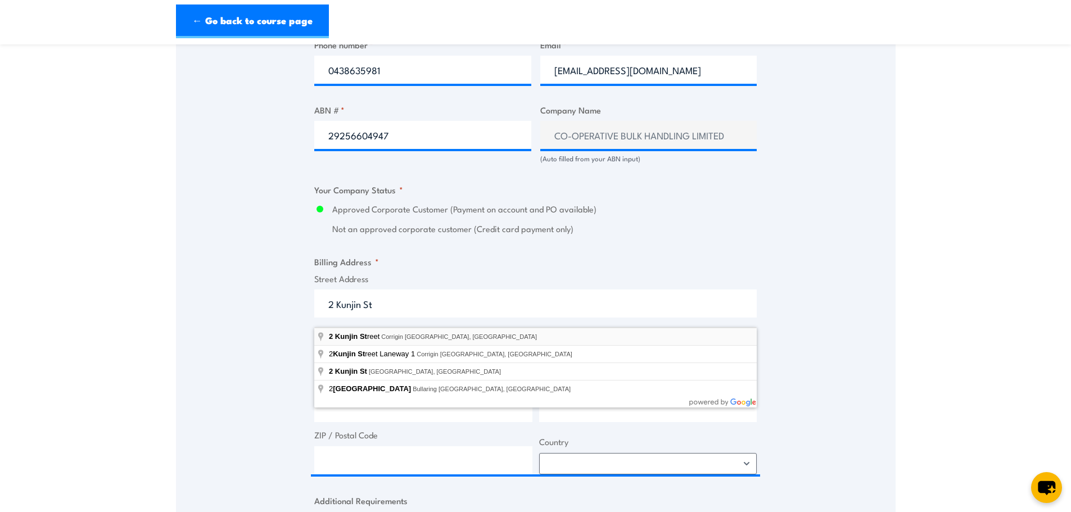
type input "2 Kunjin Street, Corrigin WA, Australia"
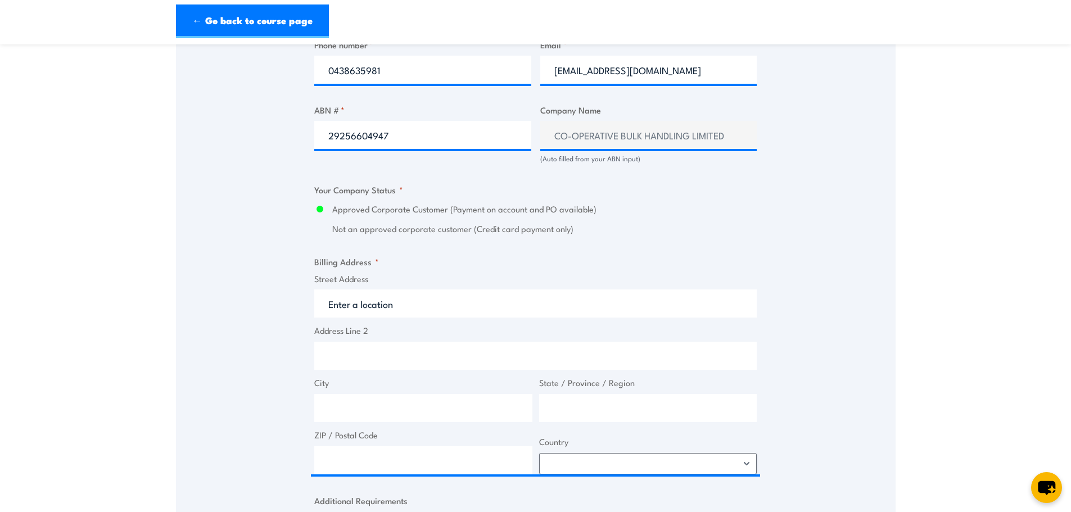
type input "2 Kunjin St"
type input "Corrigin"
type input "Western Australia"
type input "6375"
select select "Australia"
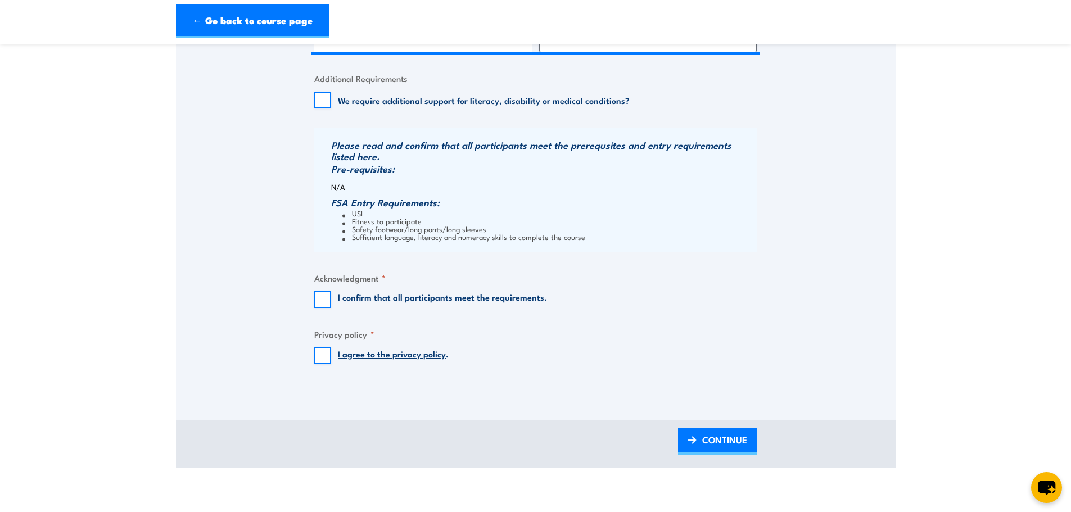
scroll to position [1124, 0]
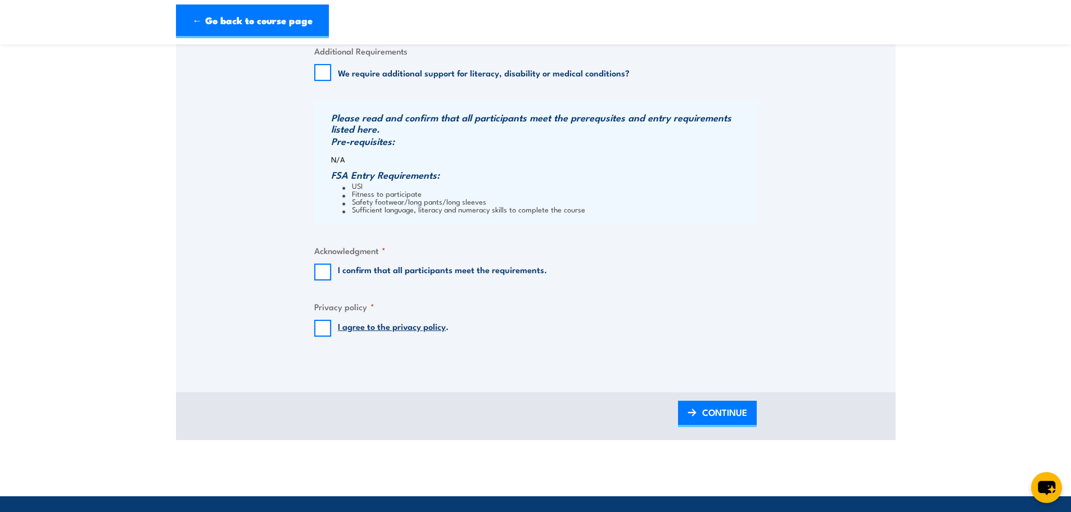
click at [333, 280] on div "I confirm that all participants meet the requirements." at bounding box center [430, 272] width 233 height 17
click at [324, 280] on input "I confirm that all participants meet the requirements." at bounding box center [322, 272] width 17 height 17
checkbox input "true"
click at [324, 331] on input "I agree to the privacy policy ." at bounding box center [322, 328] width 17 height 17
checkbox input "true"
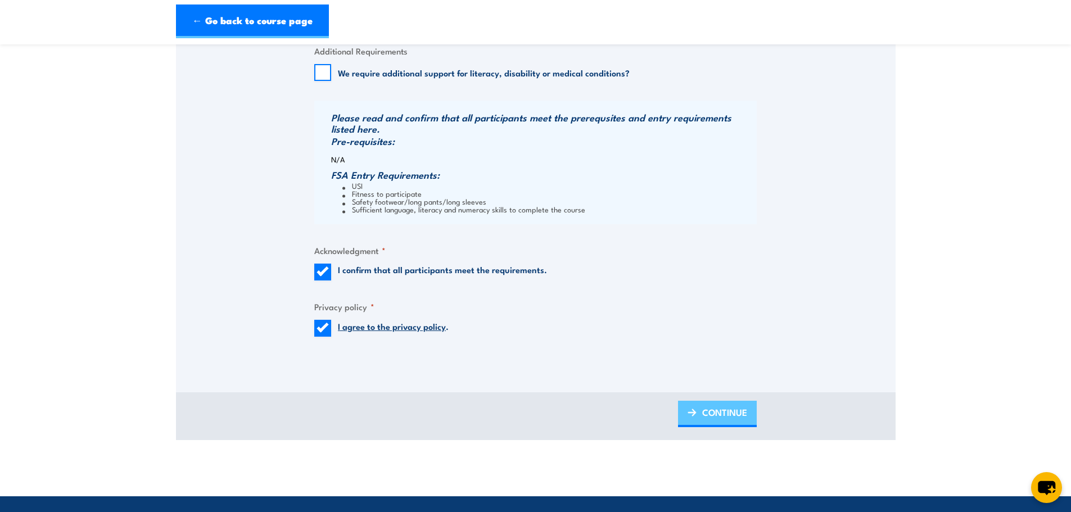
click at [746, 427] on span "CONTINUE" at bounding box center [724, 412] width 45 height 30
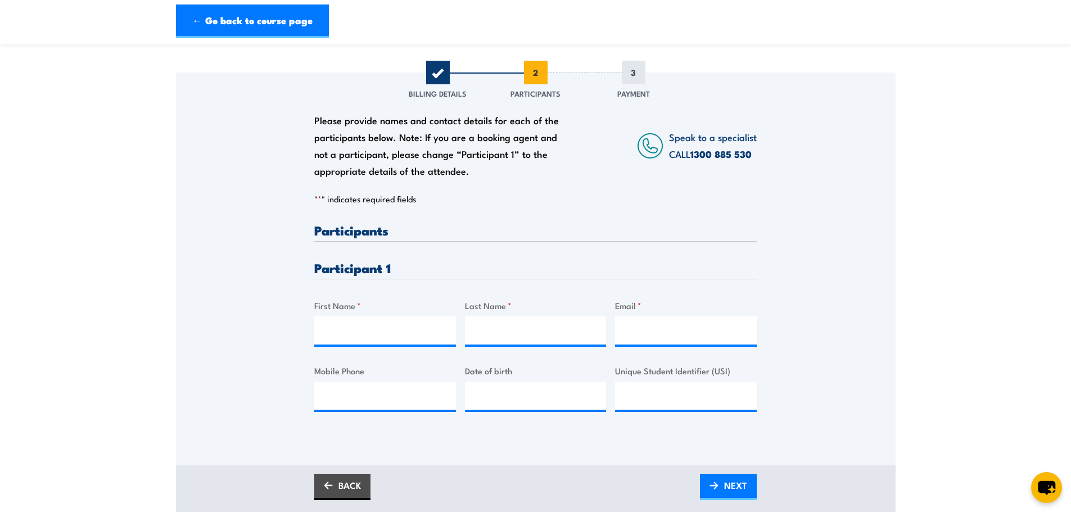
scroll to position [169, 0]
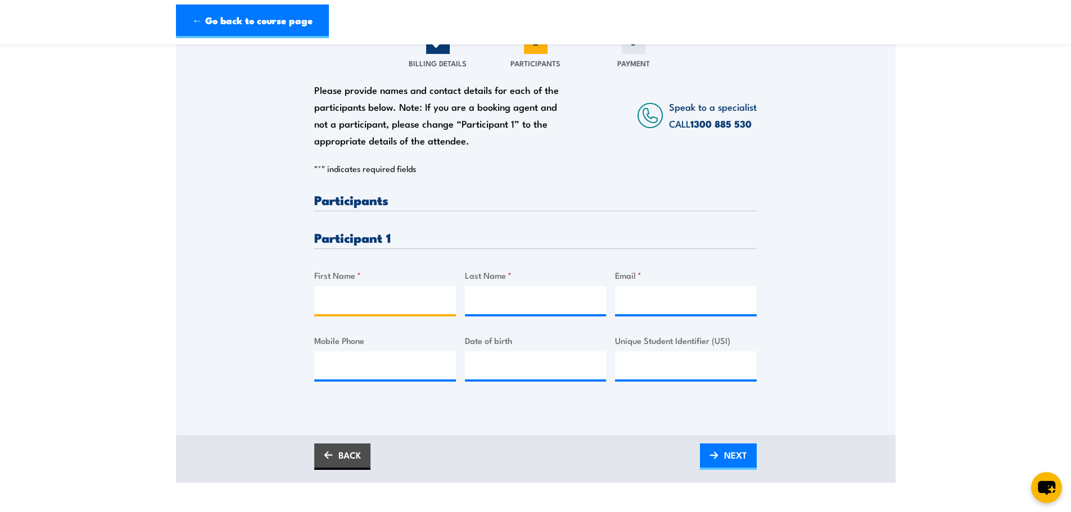
click at [390, 311] on input "First Name *" at bounding box center [385, 300] width 142 height 28
type input "Sam"
type input "Doncon"
drag, startPoint x: 405, startPoint y: 378, endPoint x: 629, endPoint y: 302, distance: 236.4
click at [405, 378] on input "Mobile Phone" at bounding box center [385, 365] width 142 height 28
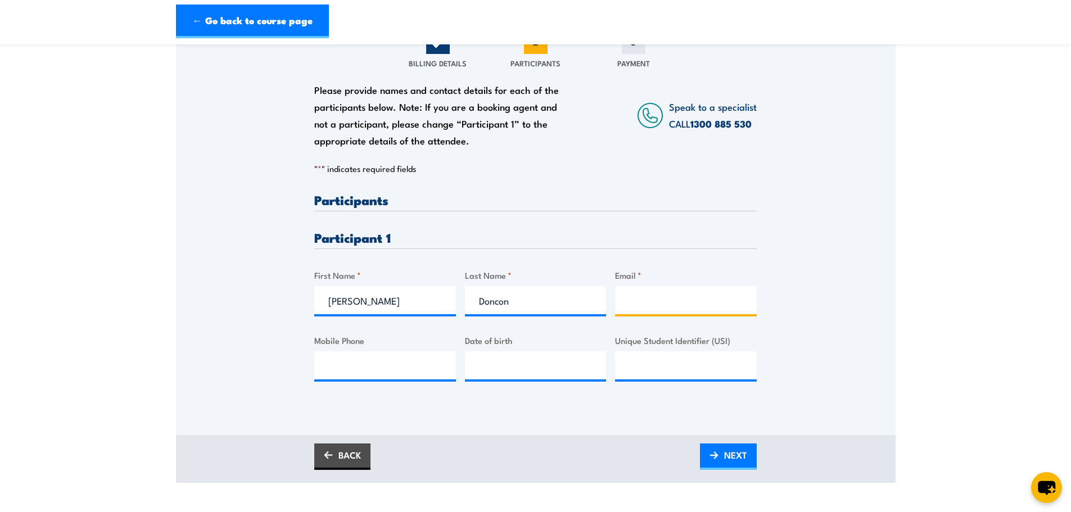
click at [699, 302] on input "Email *" at bounding box center [686, 300] width 142 height 28
paste input "samdoncon@hotmail.com"
type input "samdoncon@hotmail.com"
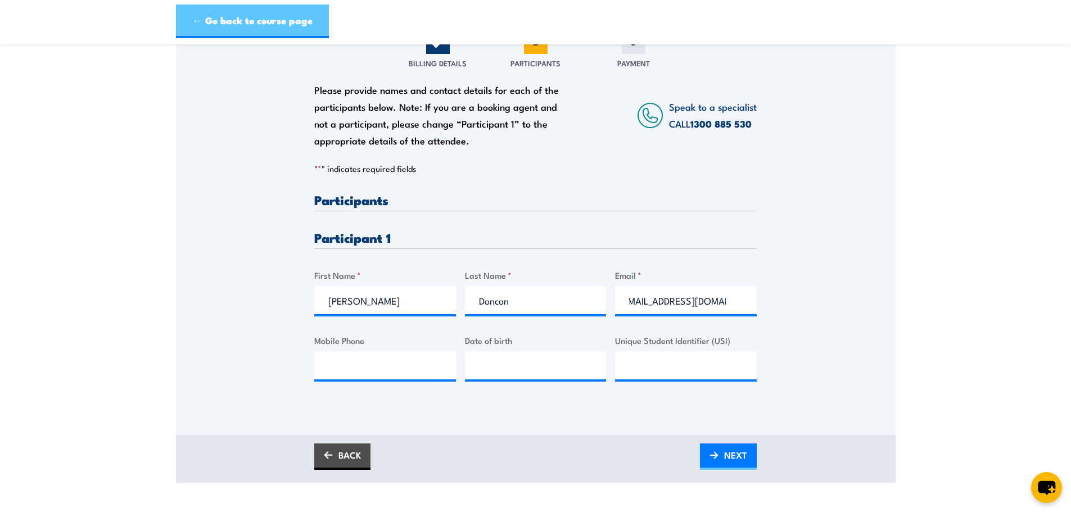
scroll to position [0, 0]
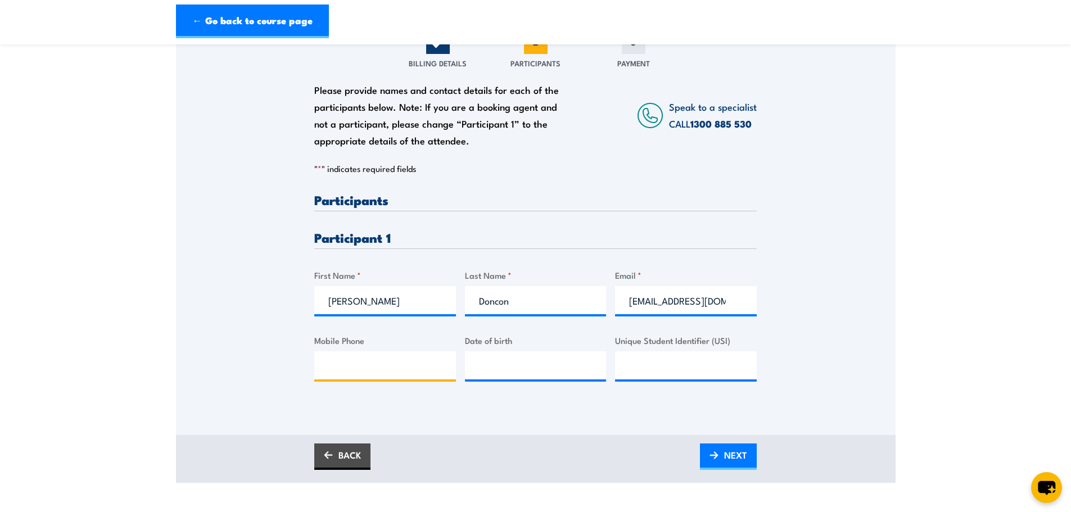
click at [381, 379] on input "Mobile Phone" at bounding box center [385, 365] width 142 height 28
type input "0448740728"
type input "25/09/2006"
click at [675, 377] on input "Unique Student Identifier (USI)" at bounding box center [686, 365] width 142 height 28
paste input "4X27U6DHVE"
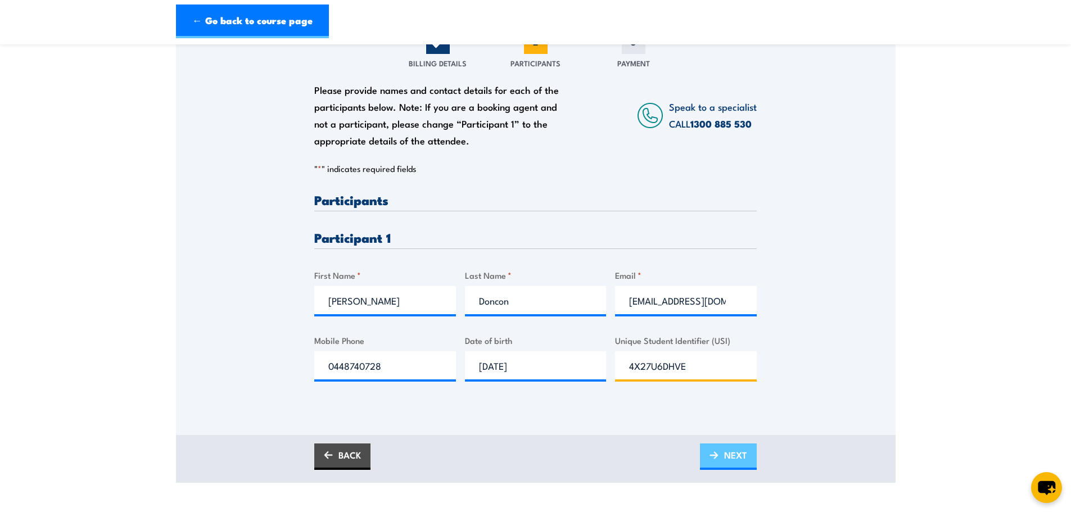
type input "4X27U6DHVE"
click at [721, 462] on link "NEXT" at bounding box center [728, 456] width 57 height 26
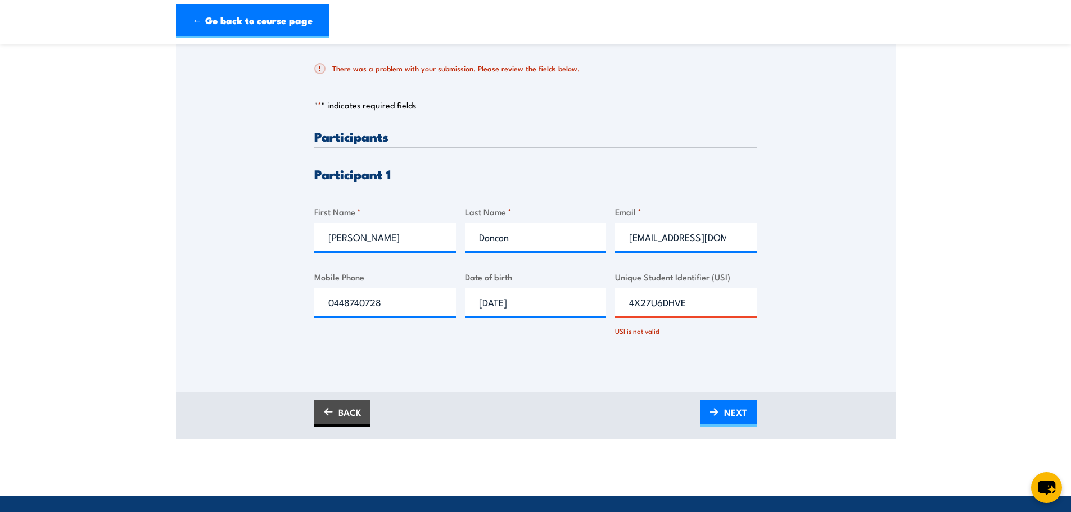
scroll to position [337, 0]
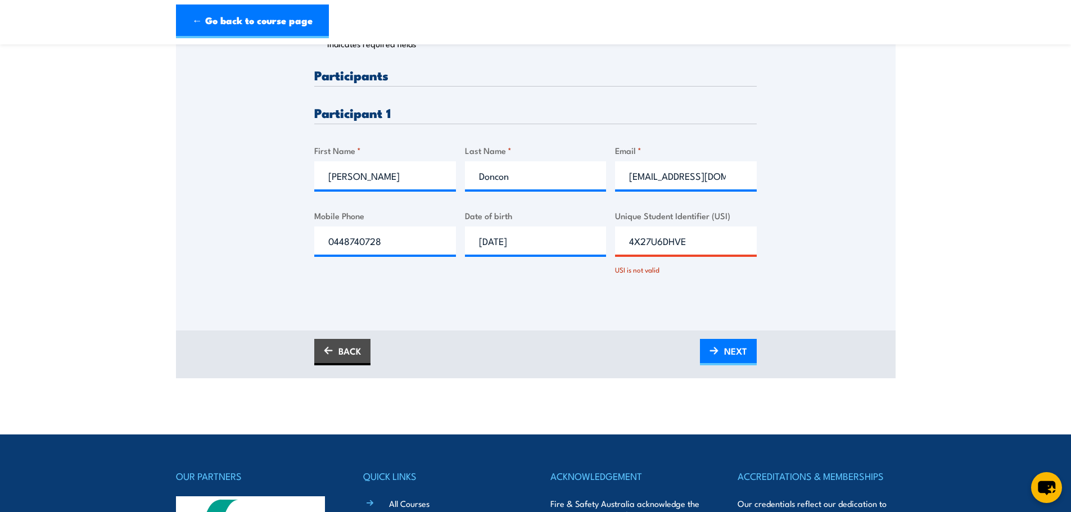
click at [625, 255] on input "4X27U6DHVE" at bounding box center [686, 241] width 142 height 28
click at [725, 362] on span "NEXT" at bounding box center [735, 351] width 23 height 30
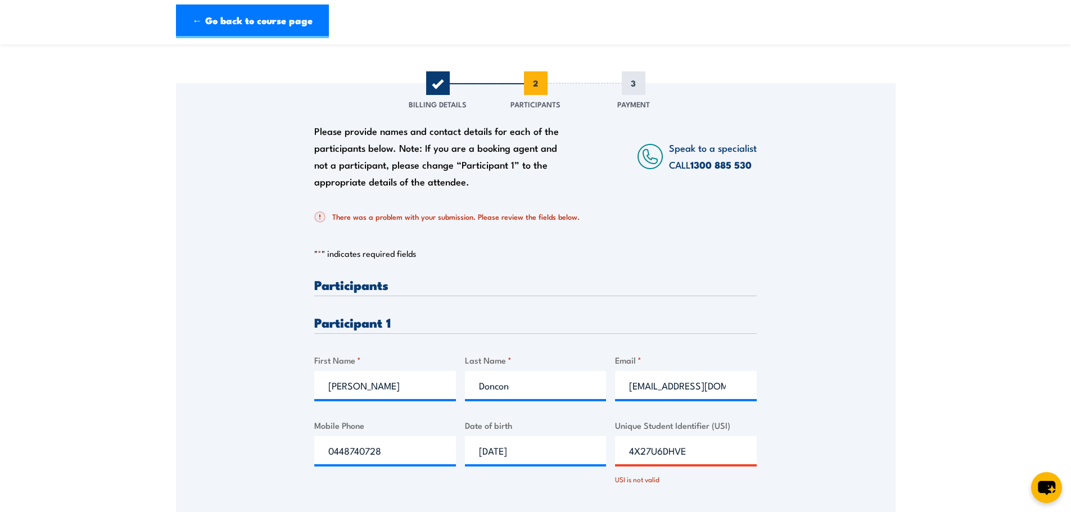
scroll to position [225, 0]
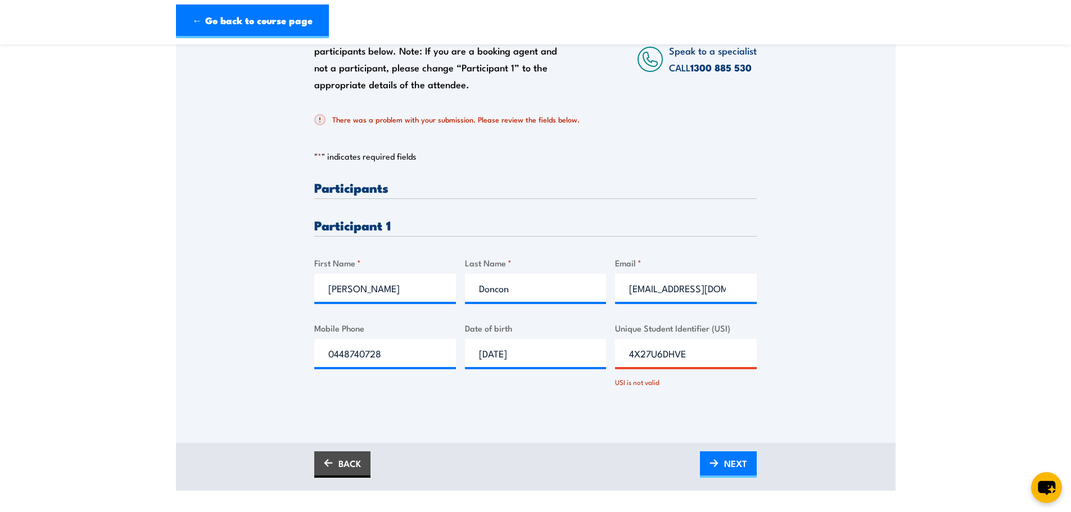
click at [653, 361] on input "4X27U6DHVE" at bounding box center [686, 353] width 142 height 28
type input "4X2YU6DHVE"
click at [736, 470] on span "NEXT" at bounding box center [735, 464] width 23 height 30
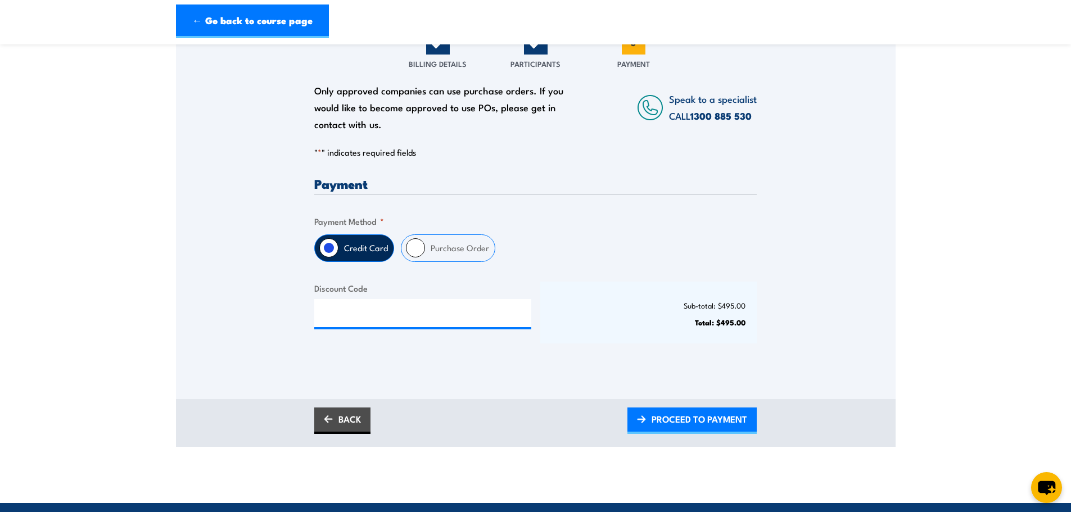
scroll to position [169, 0]
click at [453, 241] on fieldset "Payment Method * Credit Card Purchase Order" at bounding box center [535, 237] width 442 height 47
click at [449, 253] on label "Purchase Order" at bounding box center [460, 247] width 70 height 26
click at [425, 253] on input "Purchase Order" at bounding box center [415, 247] width 19 height 19
radio input "true"
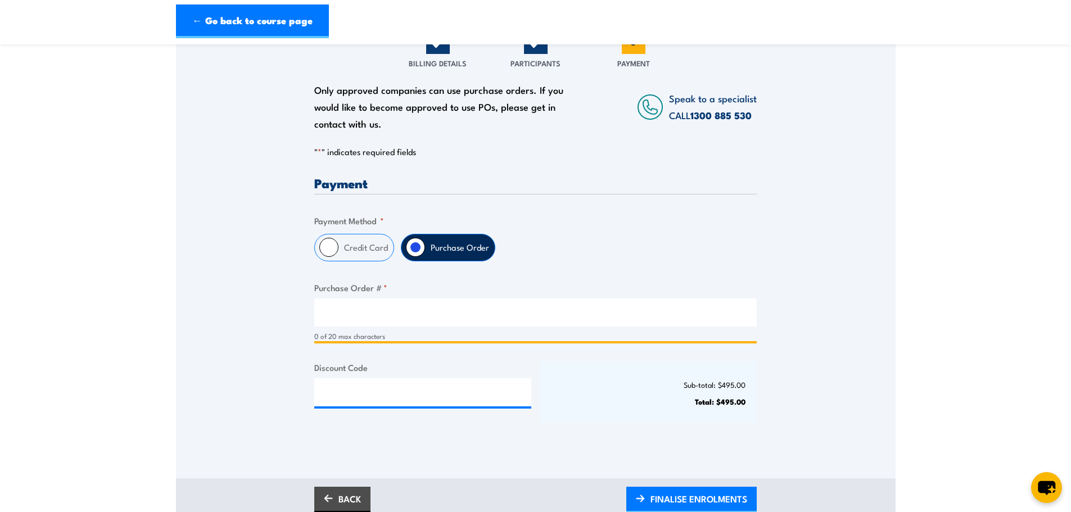
click at [455, 327] on input "Purchase Order # *" at bounding box center [535, 312] width 442 height 28
paste input "4900004679"
type input "4900004679"
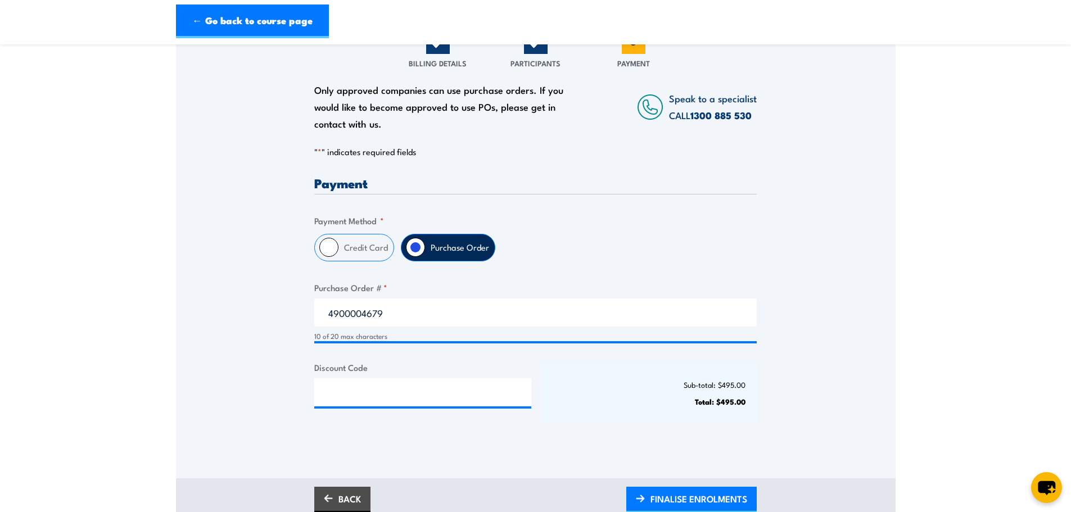
click at [654, 399] on div "Sub-total: $495.00 Total: $495.00" at bounding box center [648, 392] width 217 height 62
click at [674, 506] on span "FINALISE ENROLMENTS" at bounding box center [698, 499] width 97 height 30
